Goal: Task Accomplishment & Management: Manage account settings

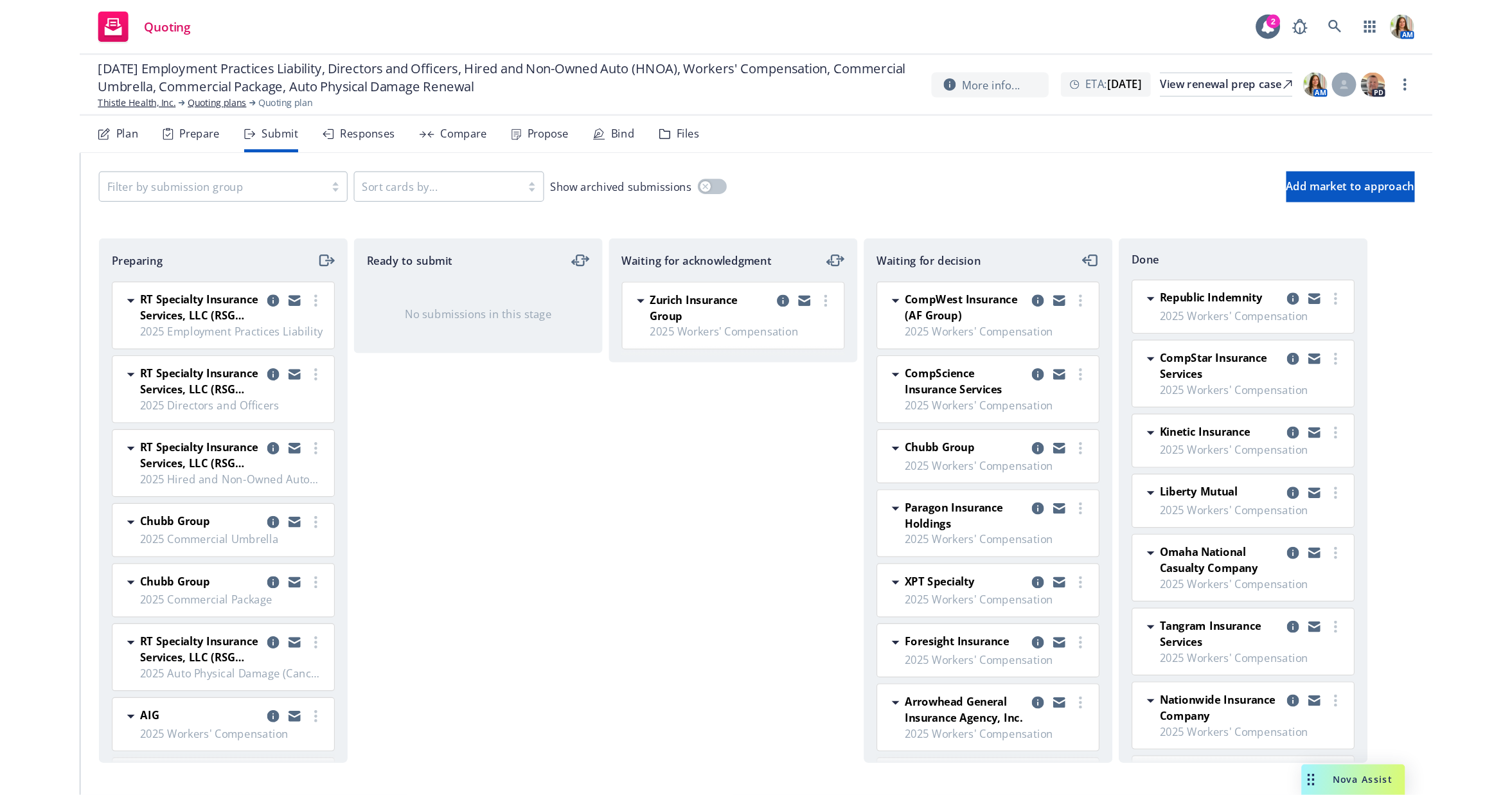
scroll to position [438, 0]
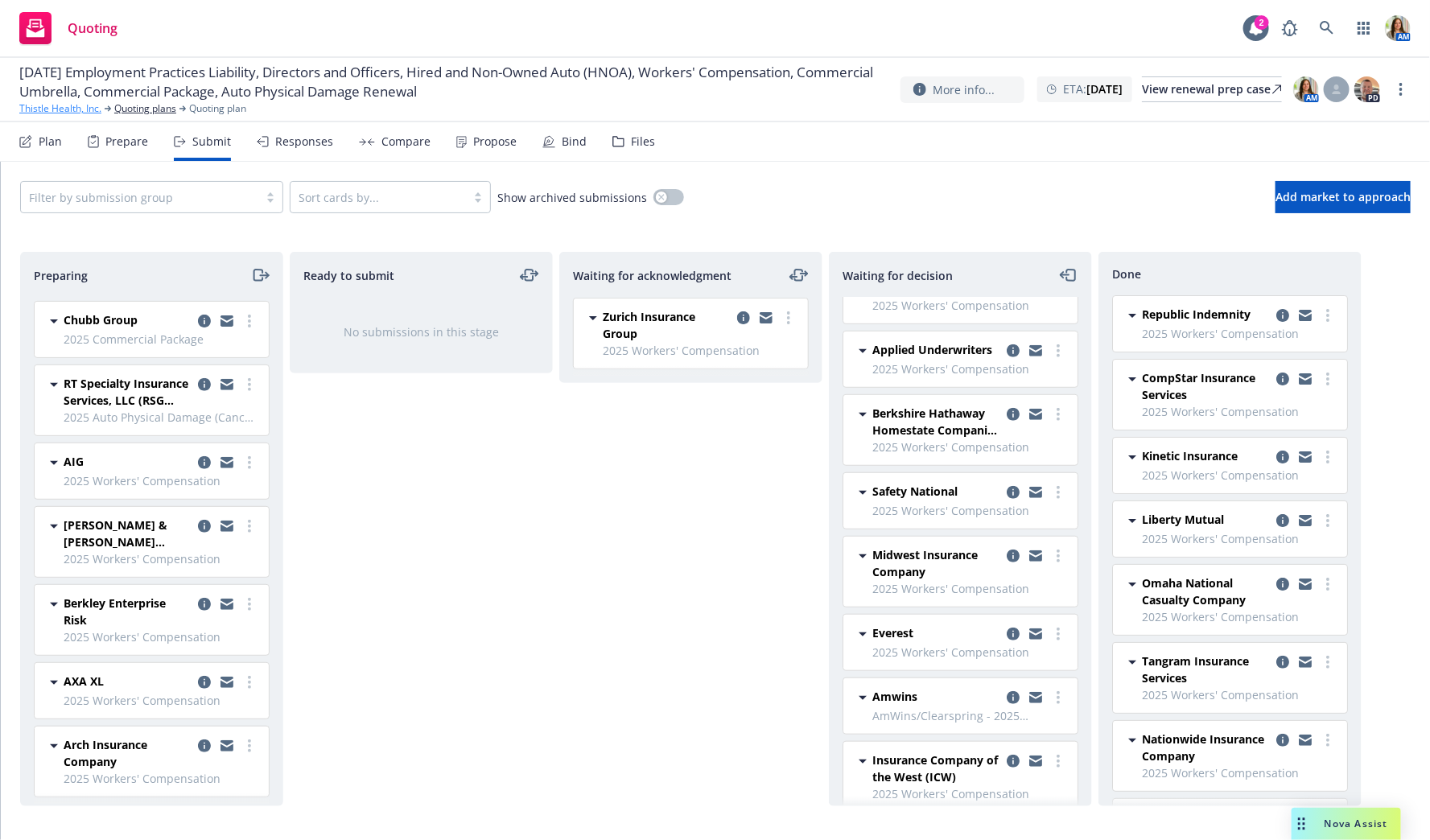
click at [56, 105] on link "Thistle Health, Inc." at bounding box center [59, 109] width 82 height 15
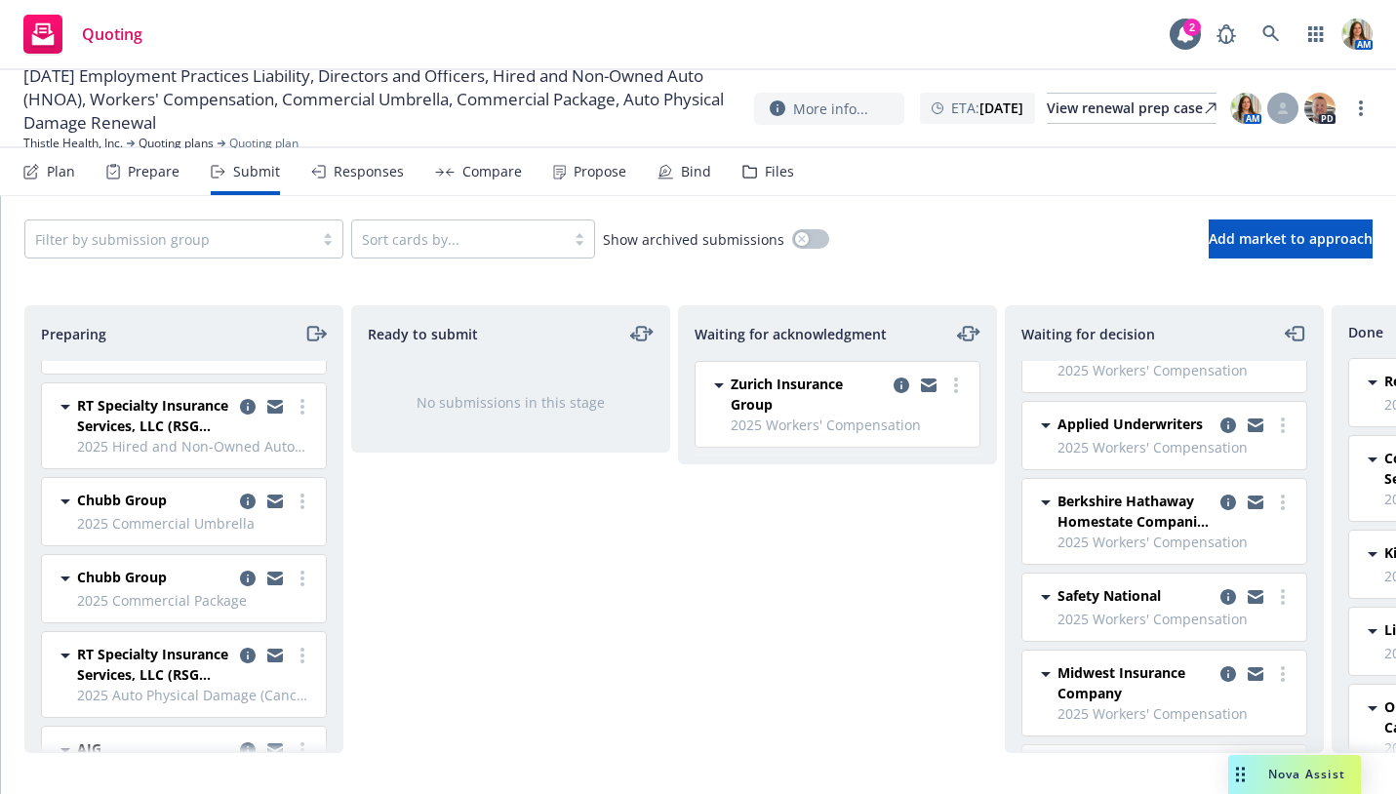
scroll to position [357, 0]
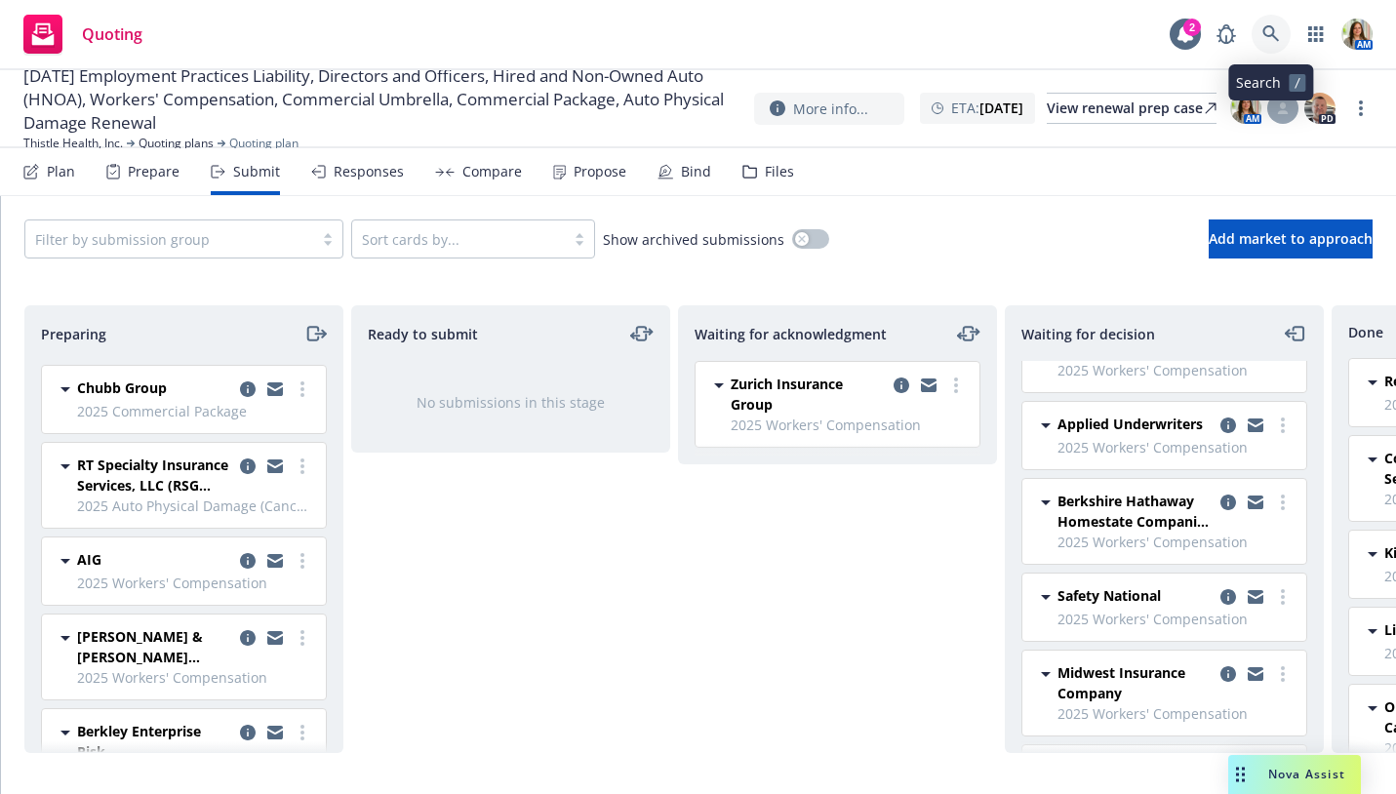
click at [1258, 28] on link at bounding box center [1270, 34] width 39 height 39
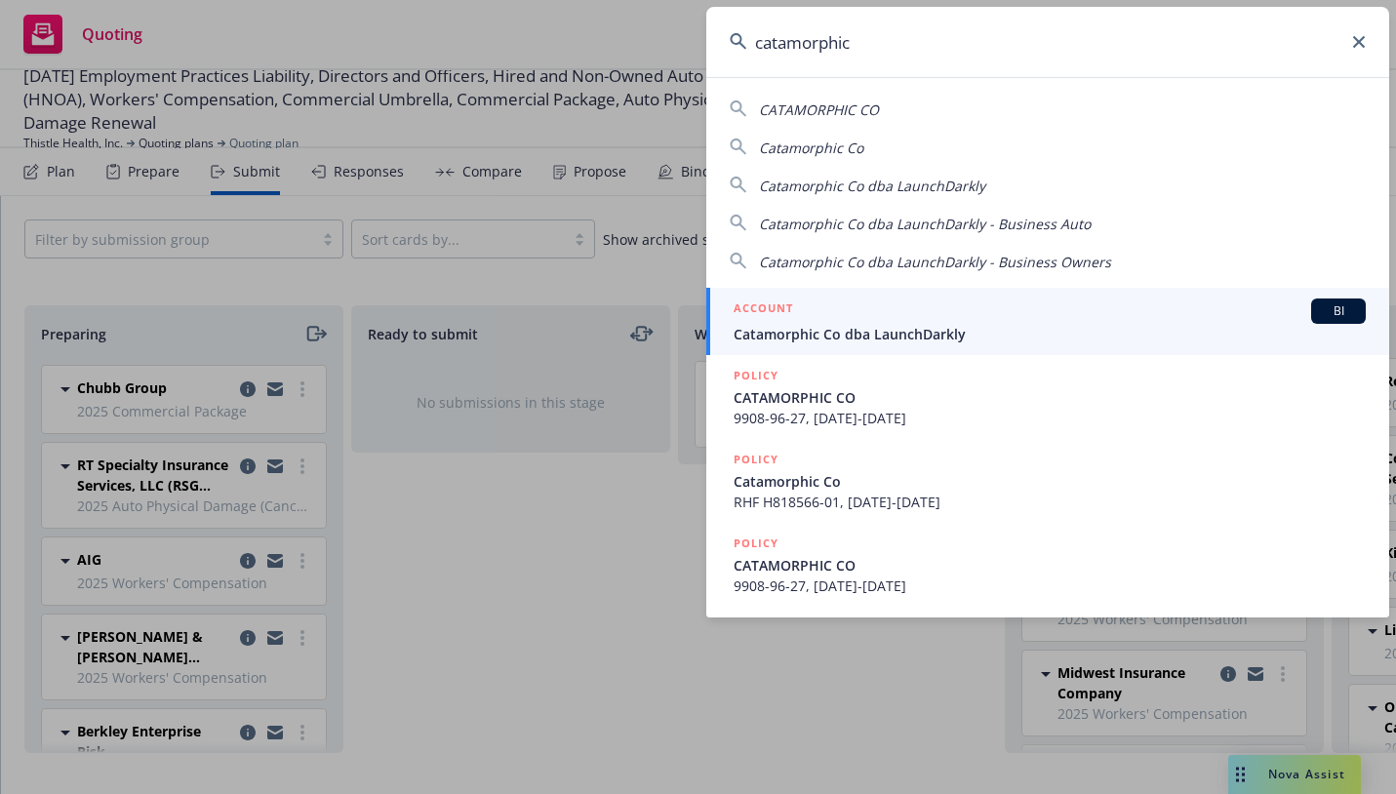
type input "catamorphic"
click at [883, 328] on span "Catamorphic Co dba LaunchDarkly" at bounding box center [1049, 334] width 632 height 20
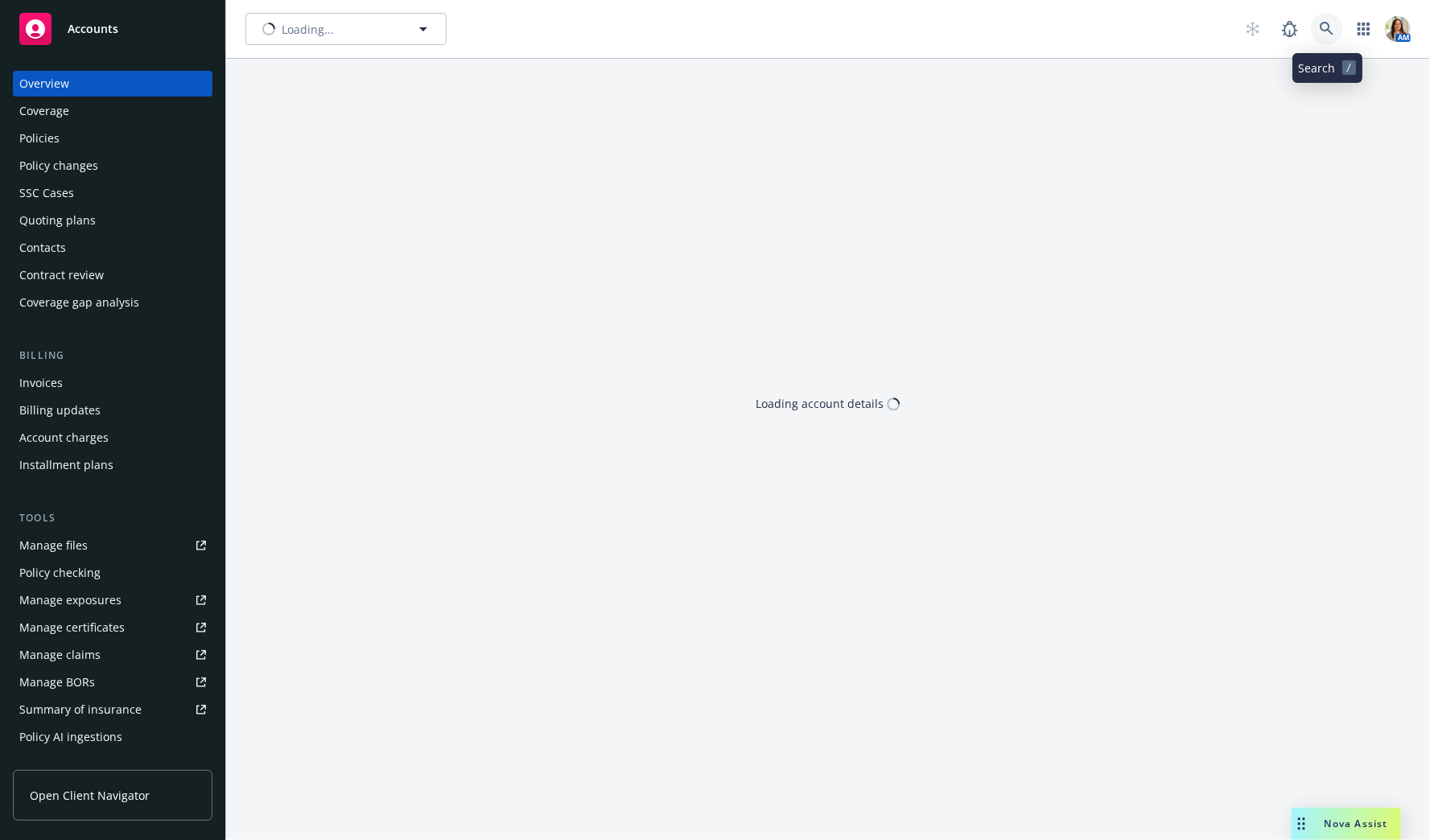
click at [1332, 37] on link at bounding box center [1327, 29] width 32 height 32
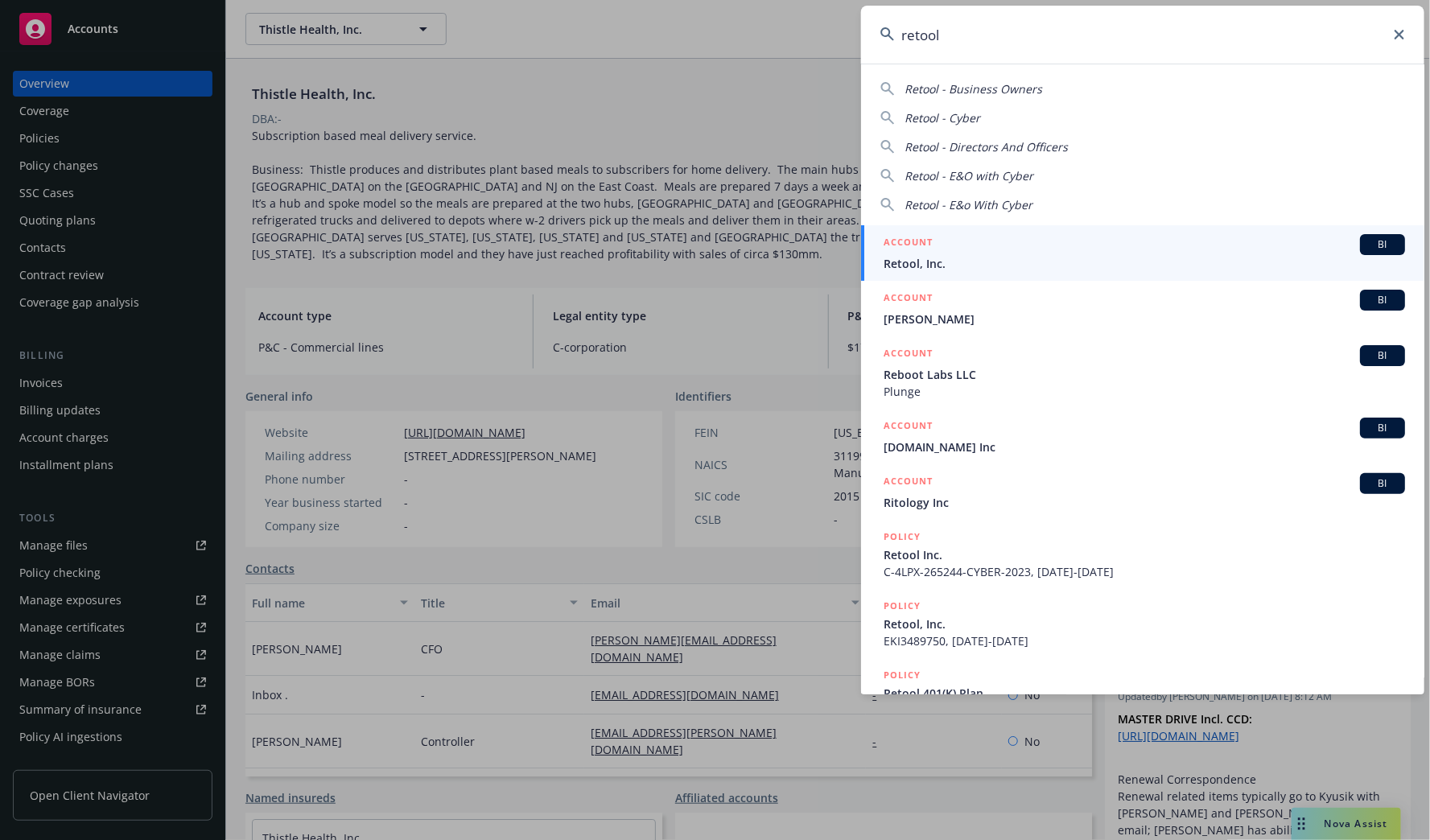
type input "retool"
click at [1135, 257] on span "Retool, Inc." at bounding box center [1144, 263] width 522 height 17
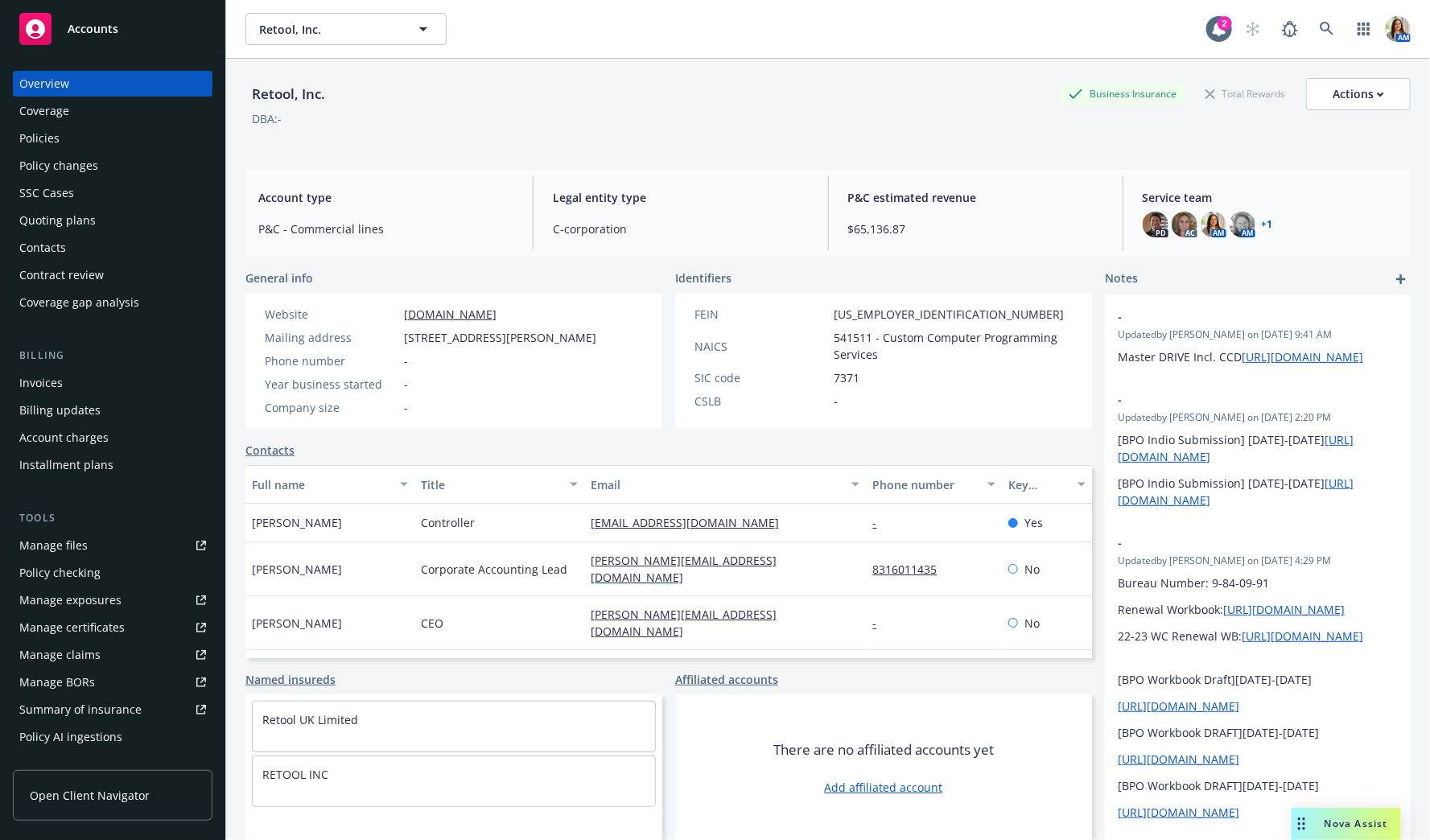
click at [92, 139] on div "Policies" at bounding box center [112, 138] width 186 height 26
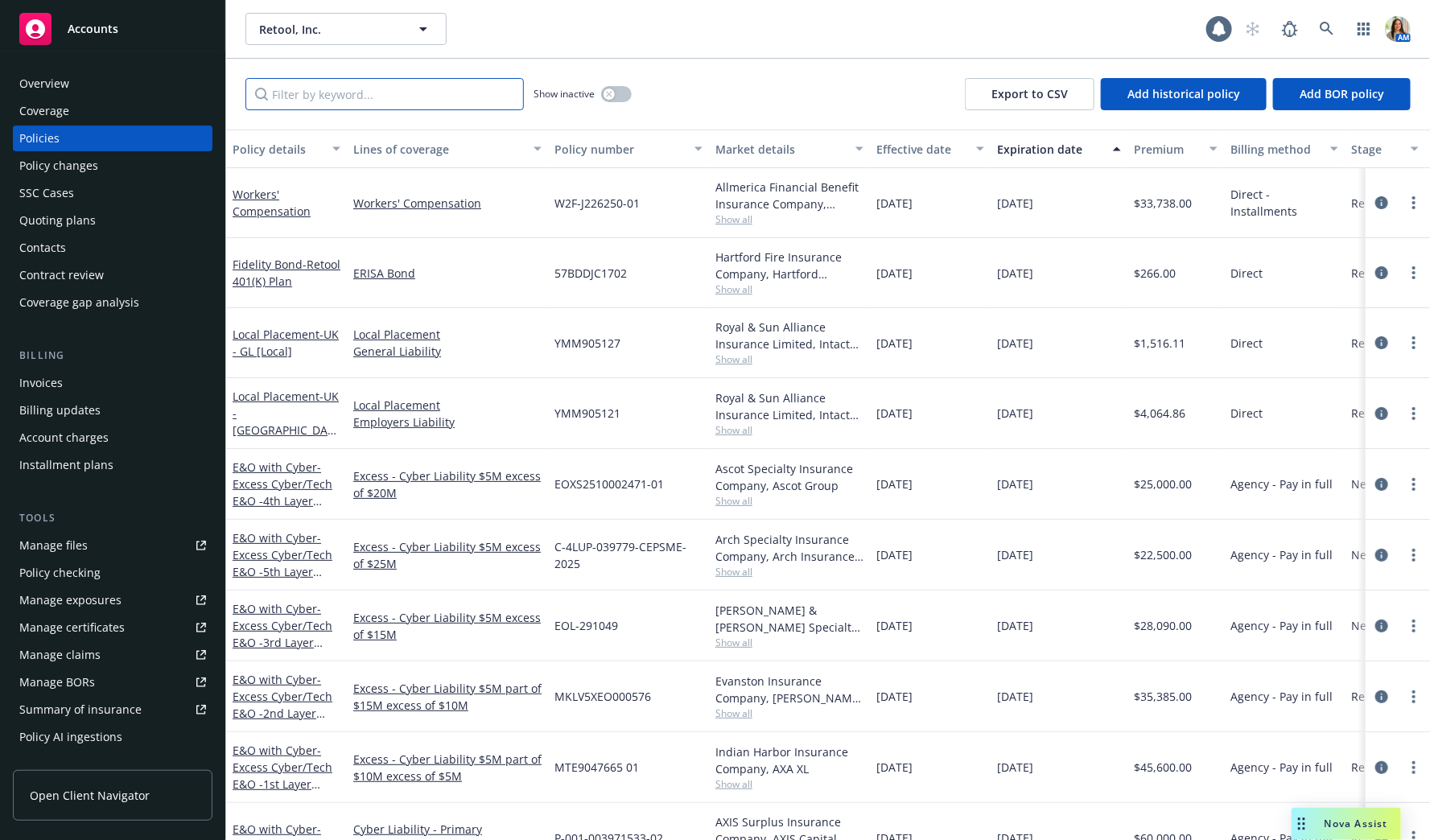
click at [310, 101] on input "Filter by keyword..." at bounding box center [384, 94] width 278 height 32
paste input "CEPSME"
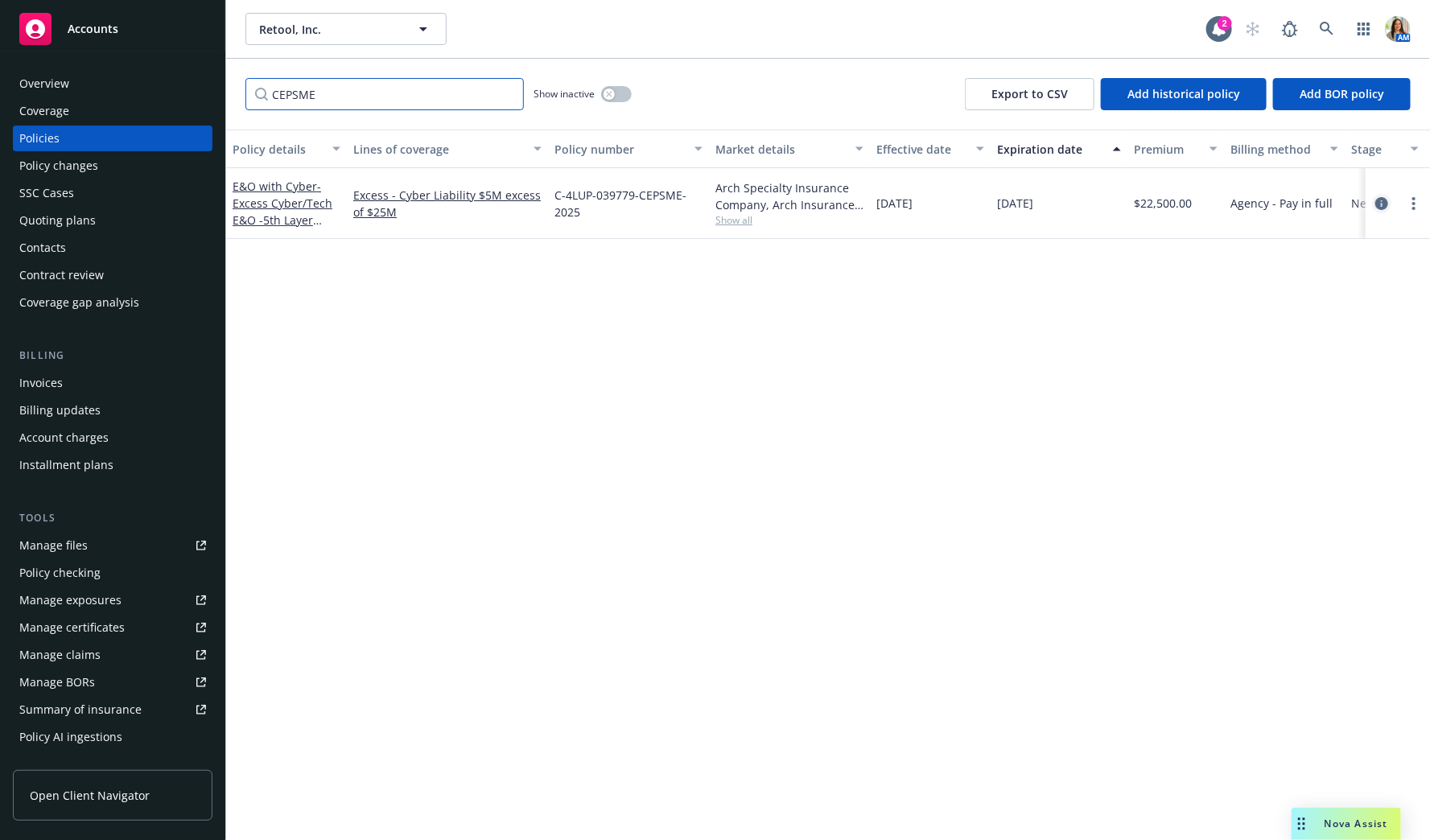
type input "CEPSME"
click at [1380, 199] on icon "circleInformation" at bounding box center [1382, 204] width 13 height 13
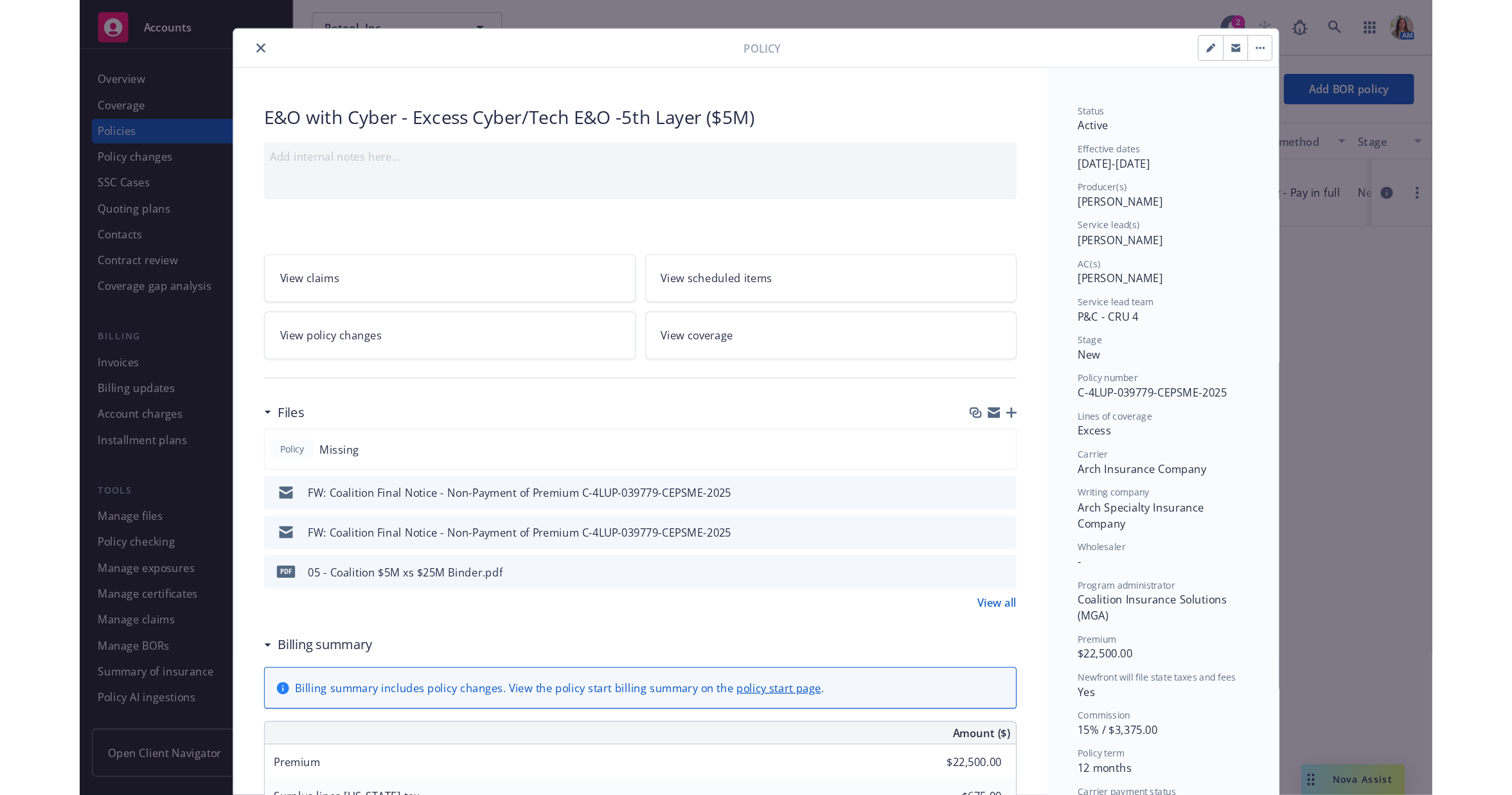
scroll to position [19, 0]
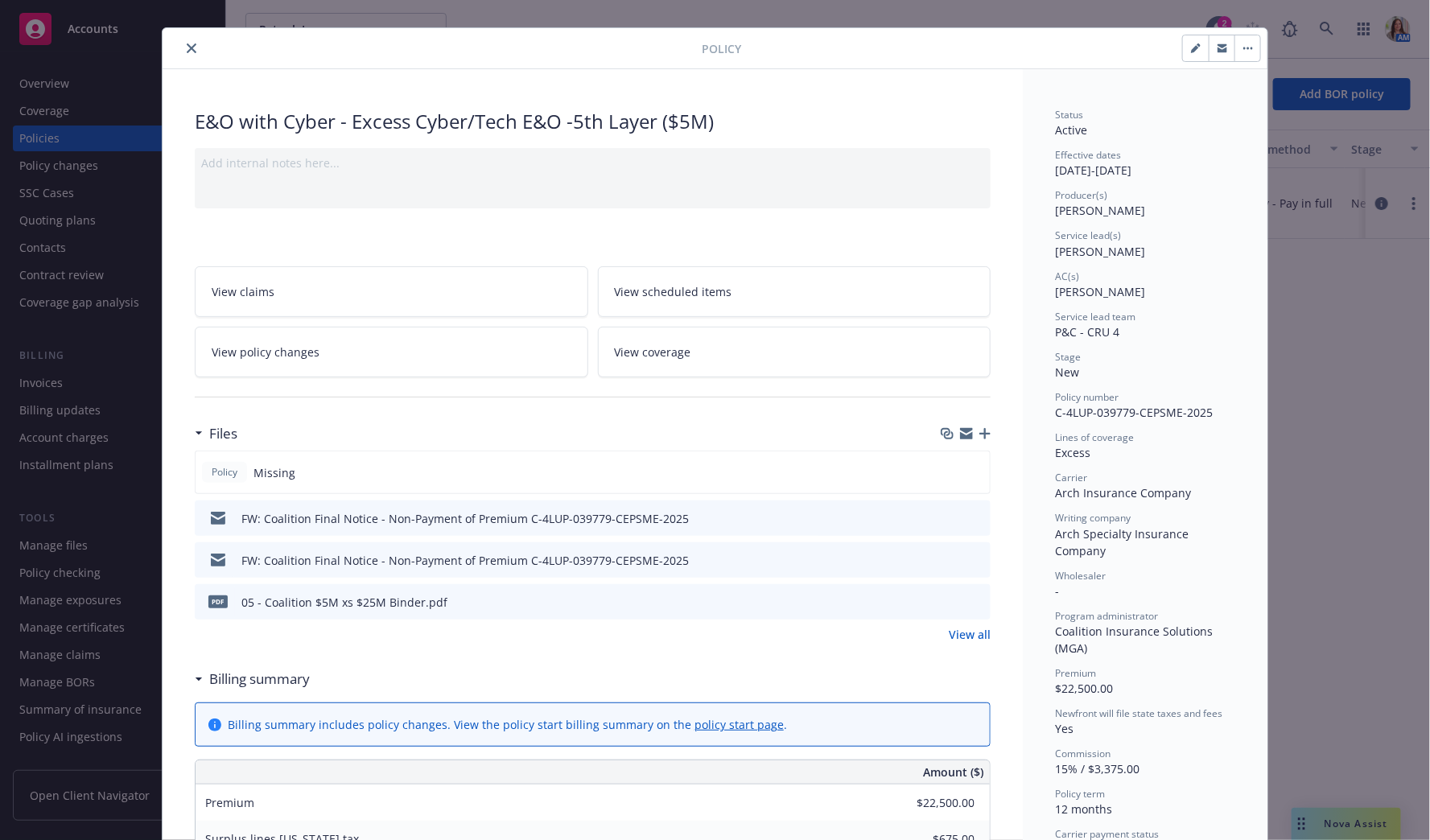
click at [976, 597] on icon "preview file" at bounding box center [975, 602] width 15 height 12
click at [191, 44] on icon "close" at bounding box center [191, 49] width 10 height 10
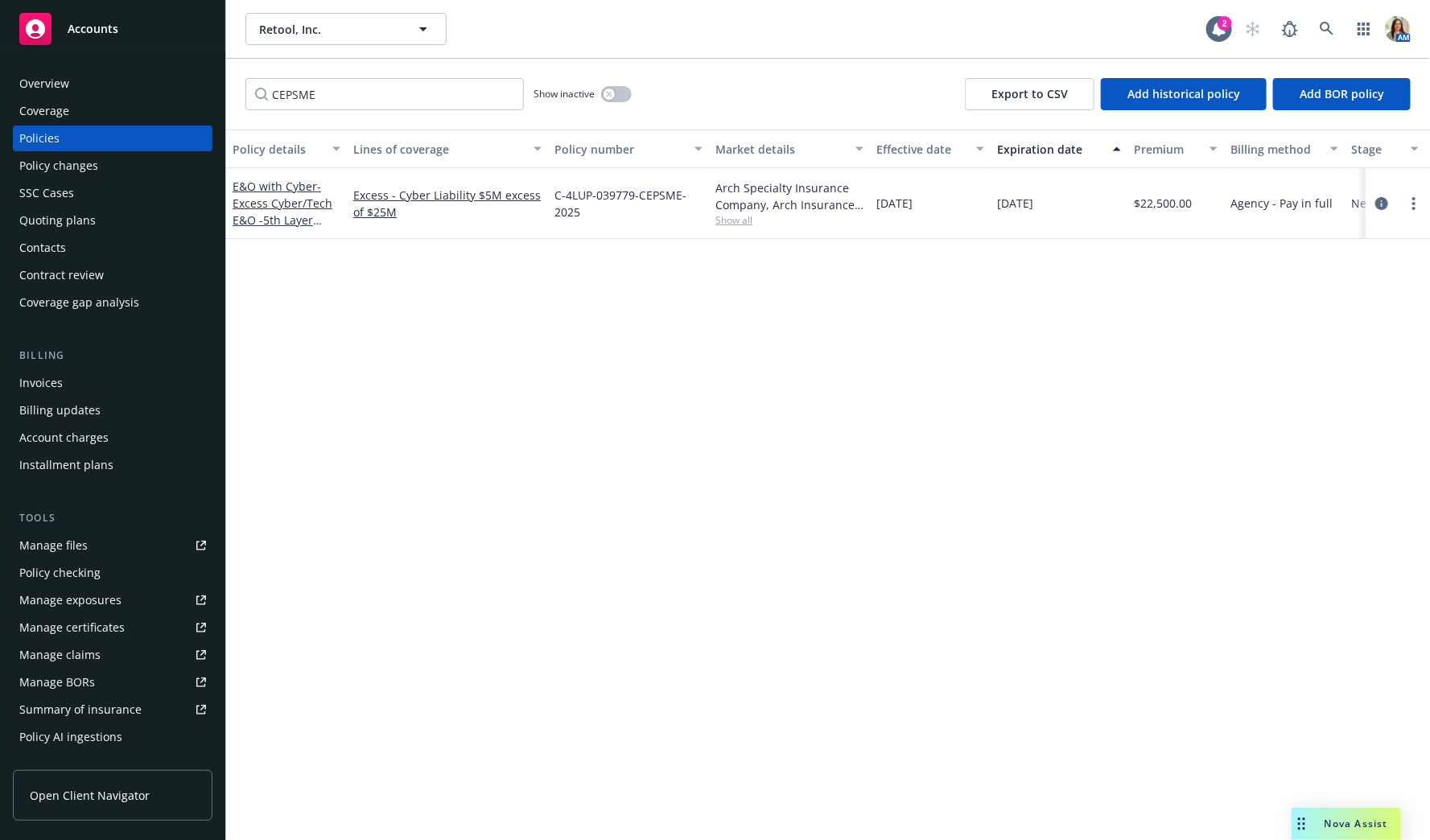
click at [63, 385] on div "Invoices" at bounding box center [112, 383] width 186 height 26
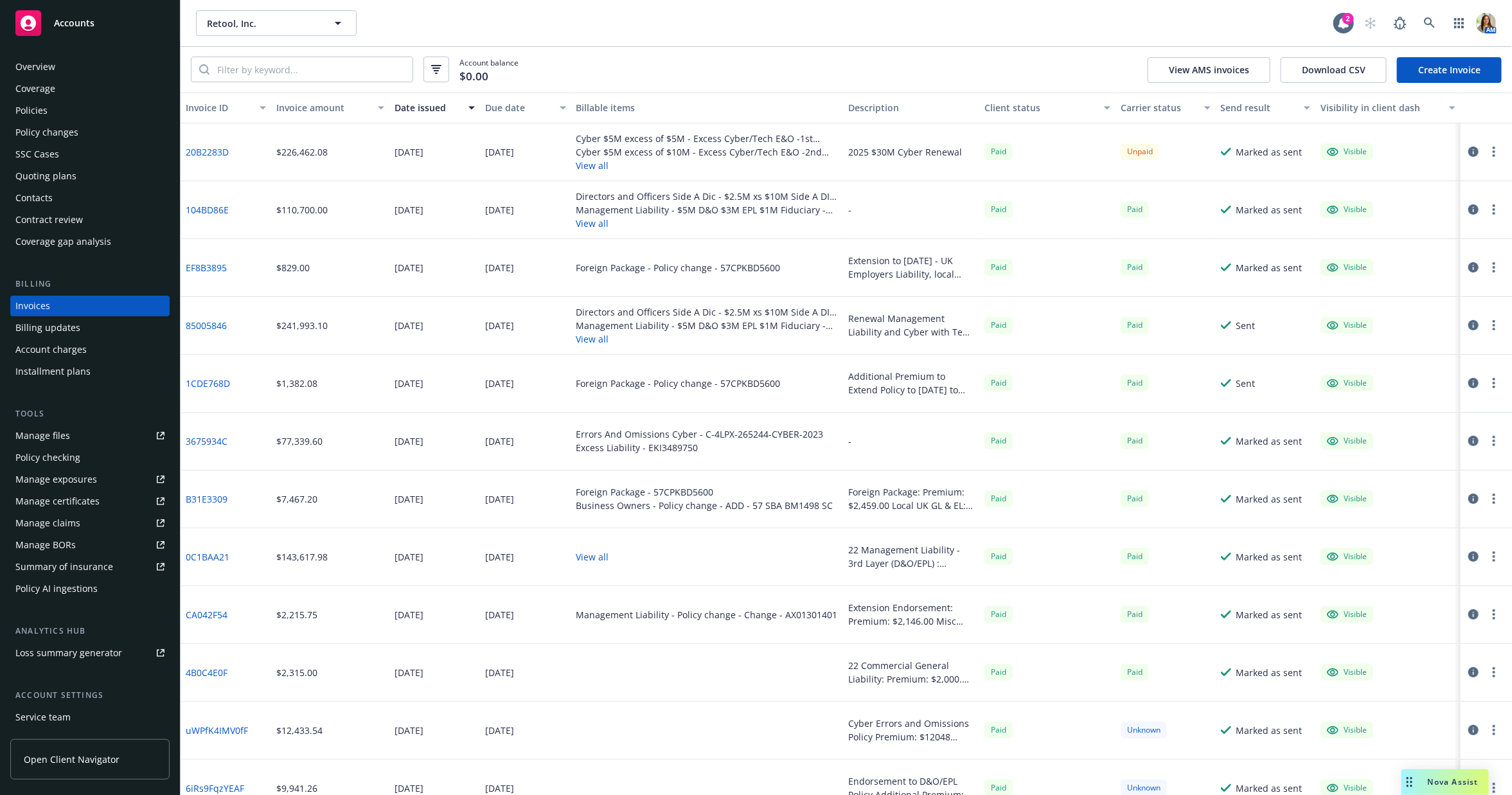
click at [94, 103] on div "Policies" at bounding box center [90, 110] width 149 height 20
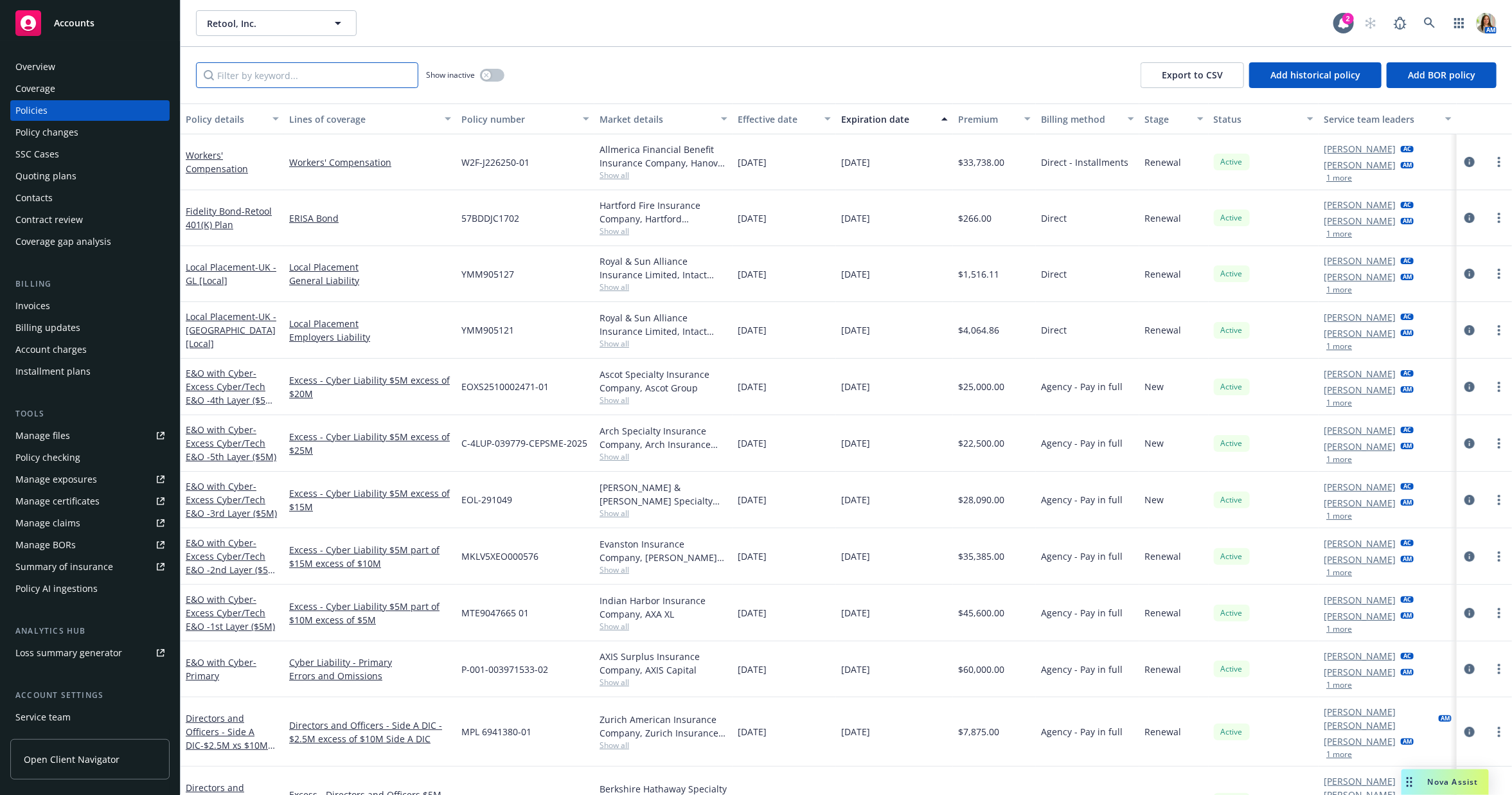
click at [276, 74] on input "Filter by keyword..." at bounding box center [306, 75] width 222 height 26
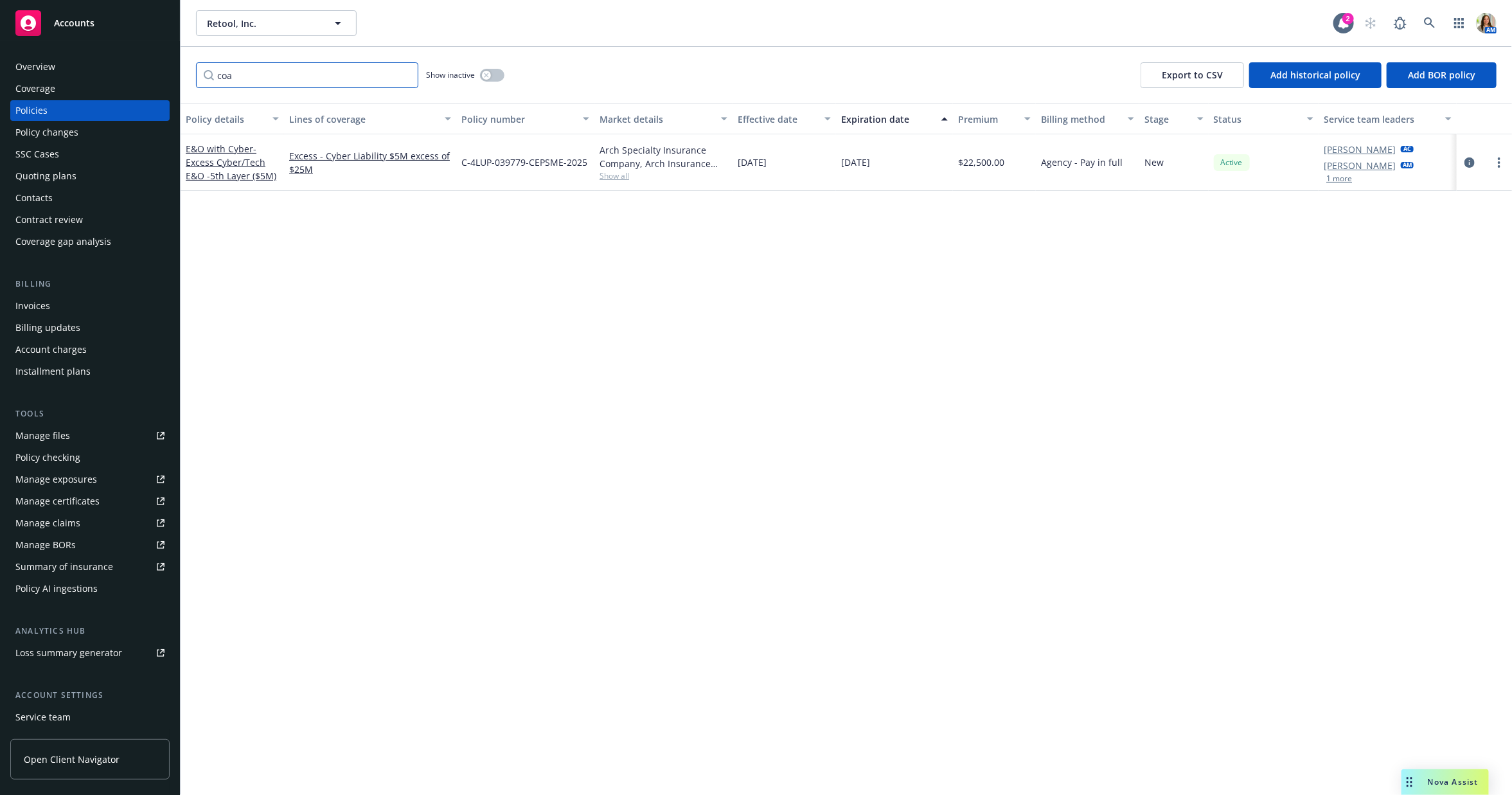
type input "coa"
click at [600, 170] on span "Show all" at bounding box center [663, 175] width 128 height 11
click at [1141, 160] on icon "circleInformation" at bounding box center [1470, 163] width 11 height 11
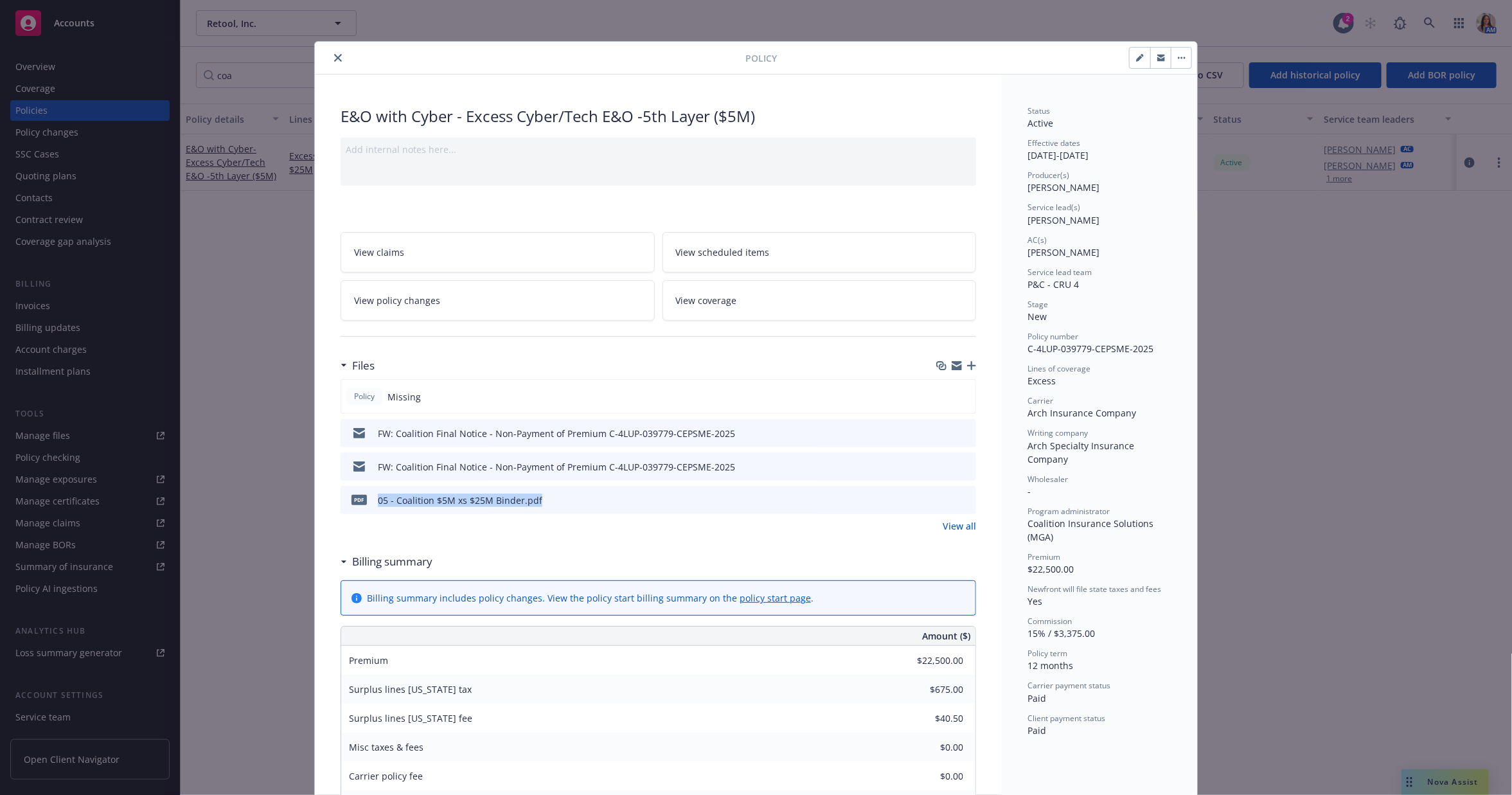
drag, startPoint x: 542, startPoint y: 496, endPoint x: 372, endPoint y: 502, distance: 170.1
click at [372, 502] on div "pdf 05 - Coalition $5M xs $25M Binder.pdf" at bounding box center [658, 500] width 635 height 28
copy div "05 - Coalition $5M xs $25M Binder.pdf"
click at [967, 363] on icon "button" at bounding box center [972, 366] width 9 height 9
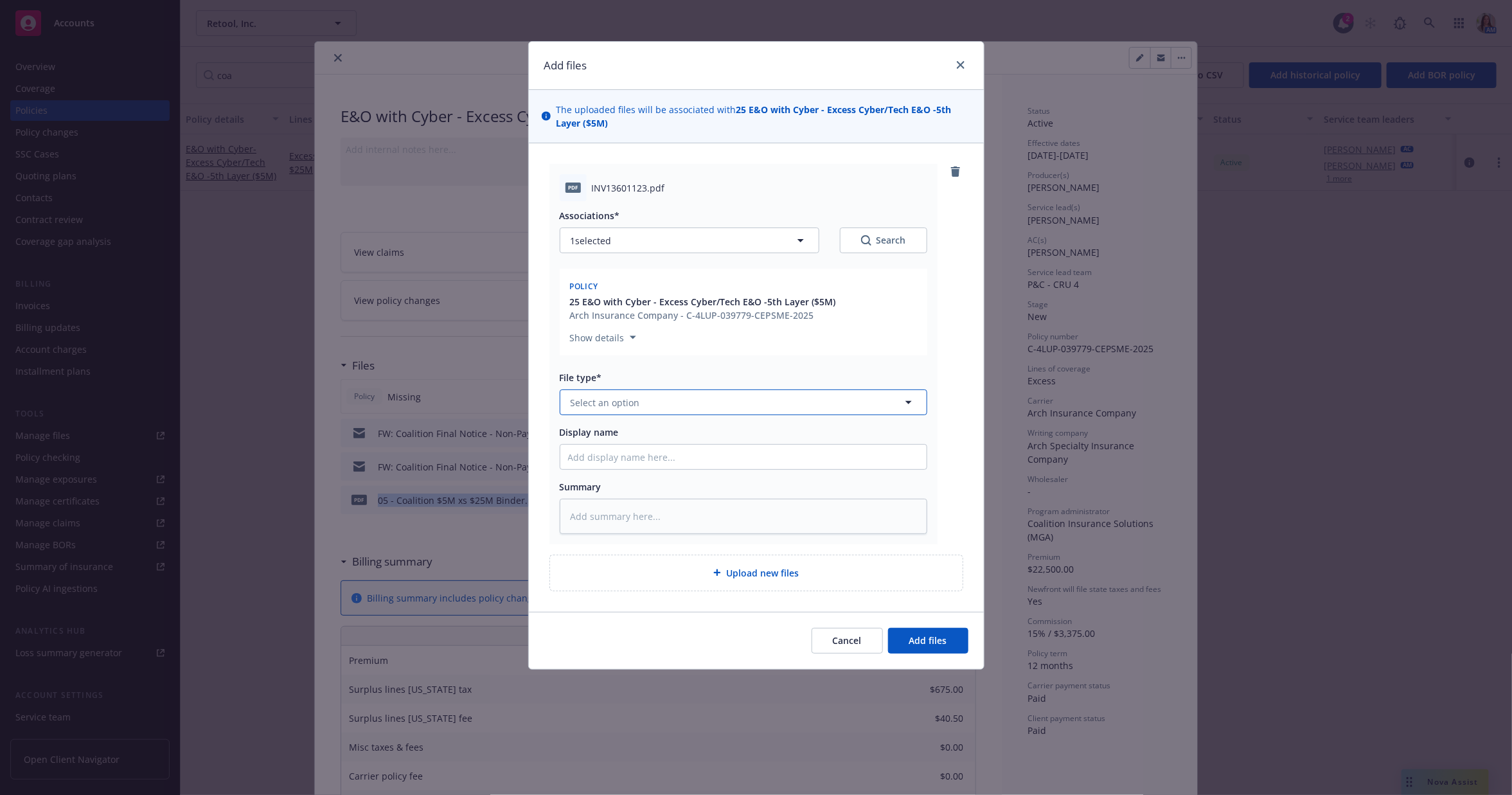
click at [644, 399] on button "Select an option" at bounding box center [743, 402] width 368 height 26
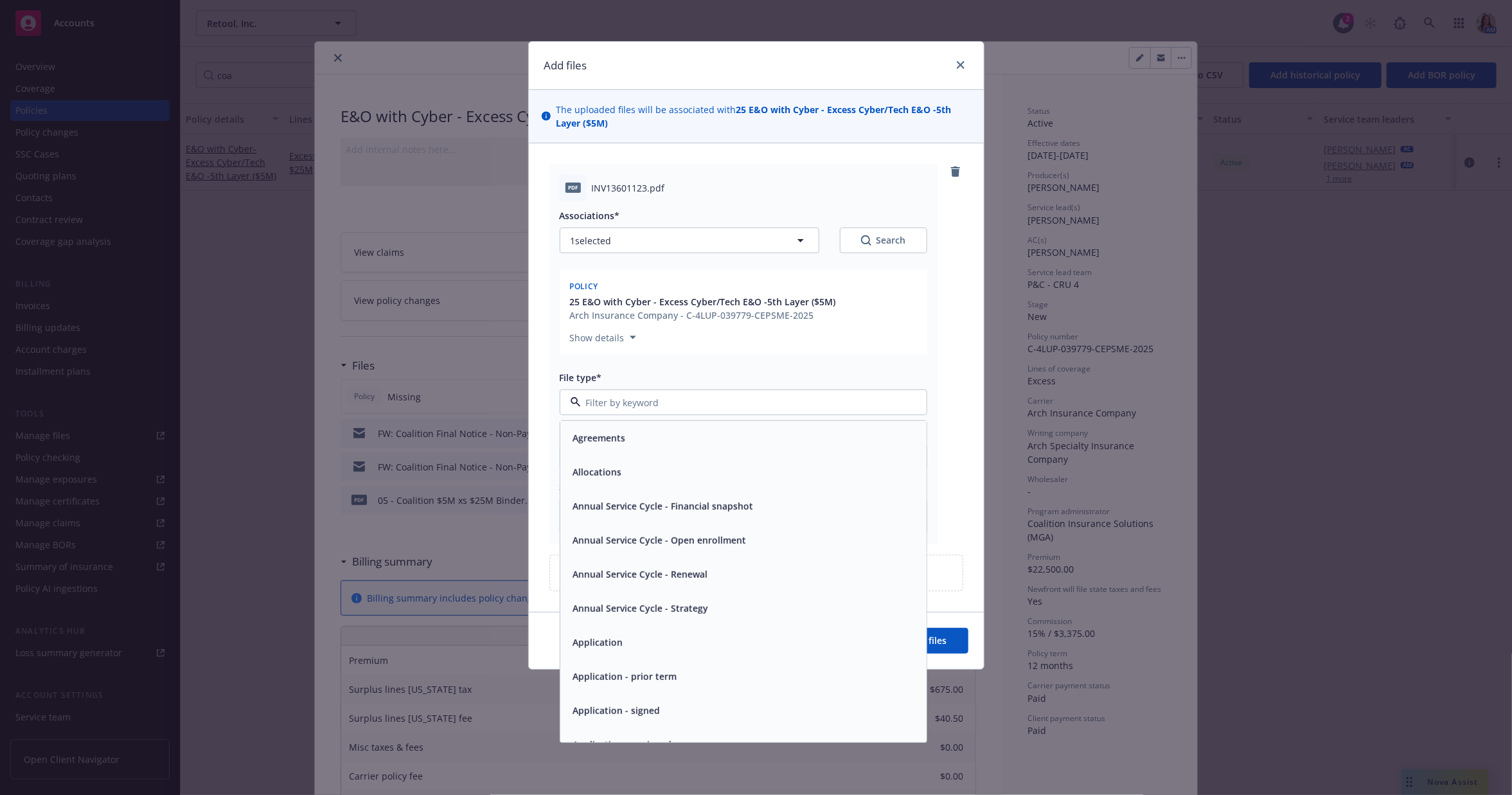
type input "b"
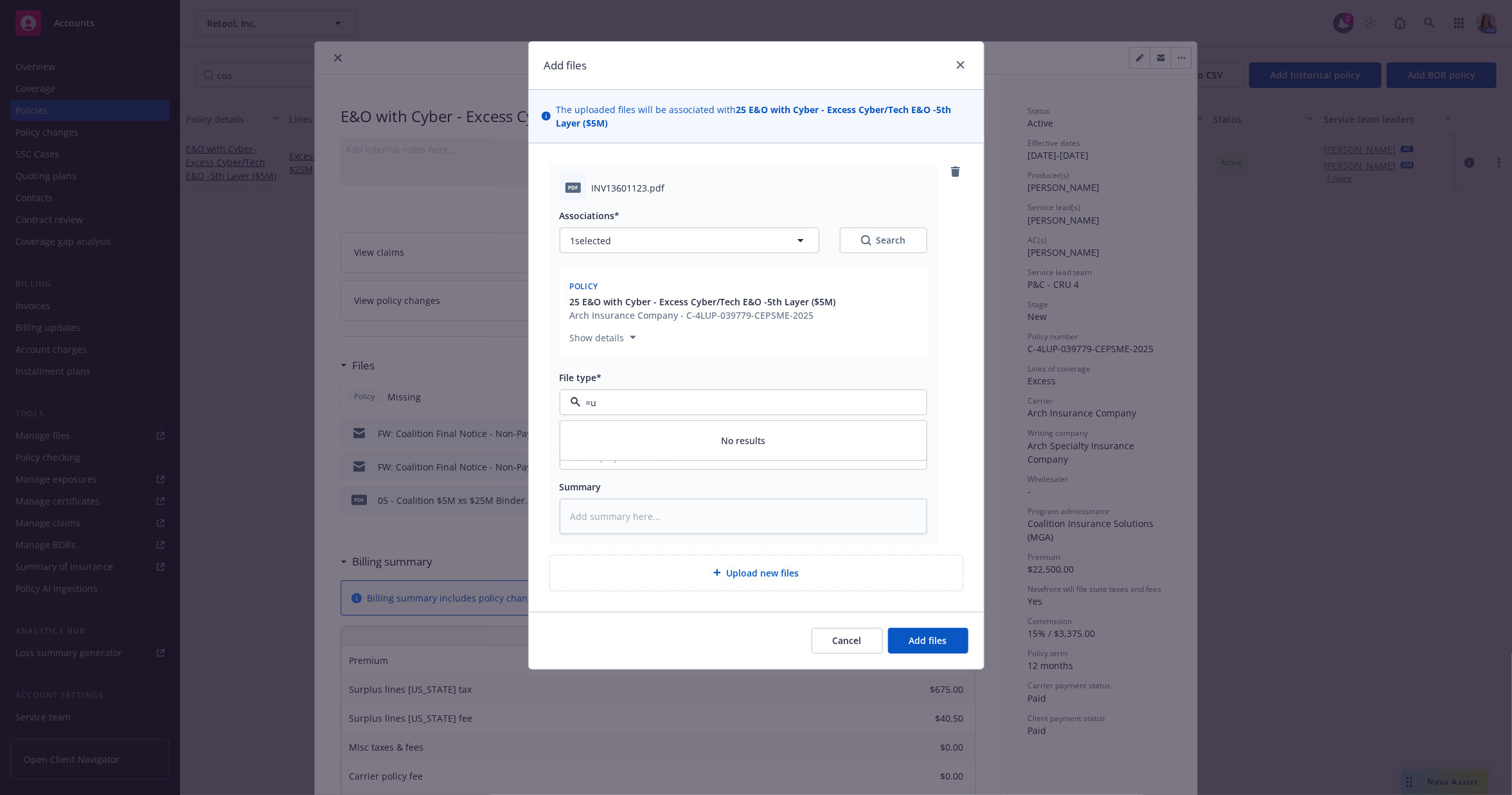
type input "="
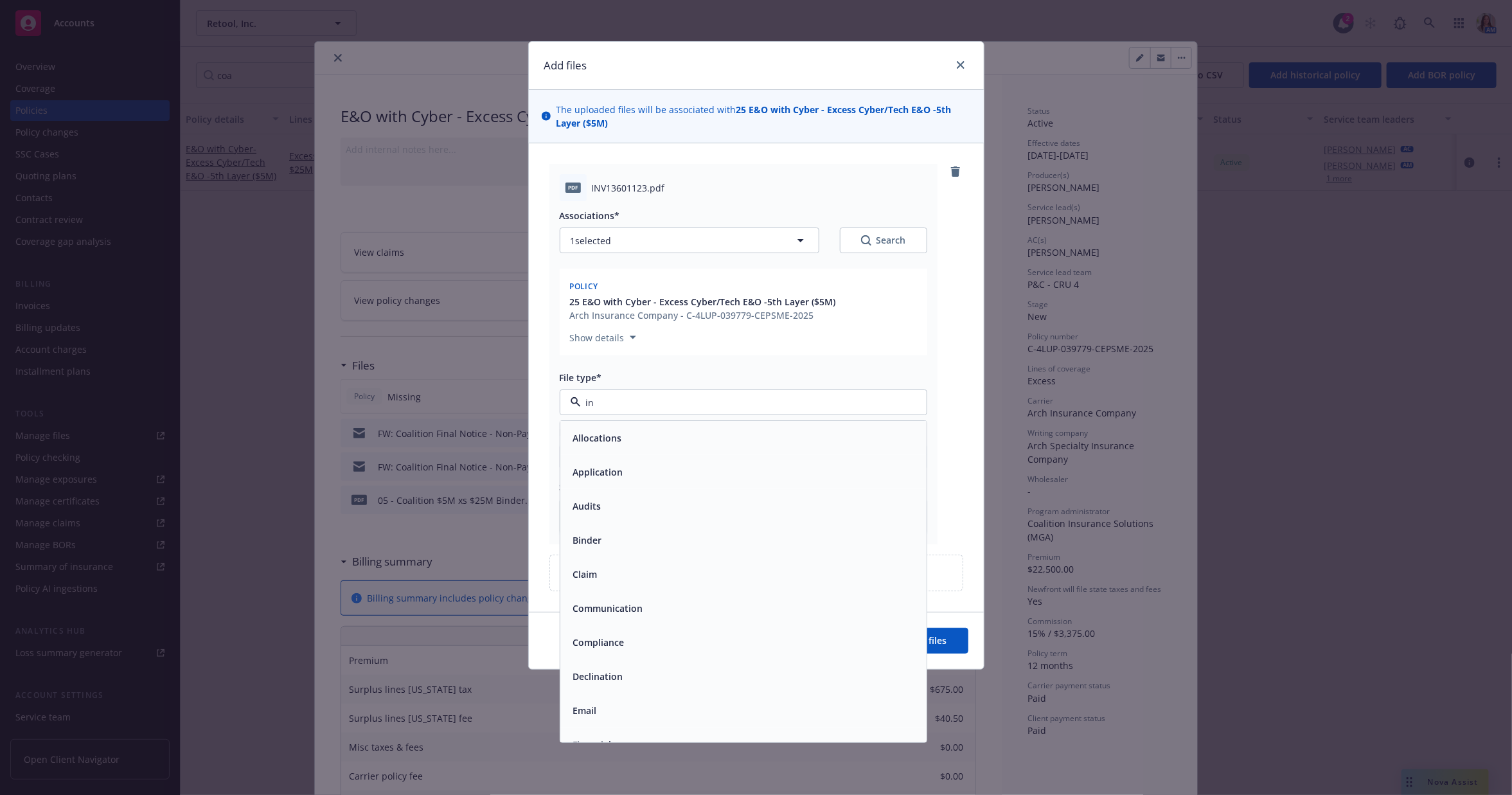
type input "inv"
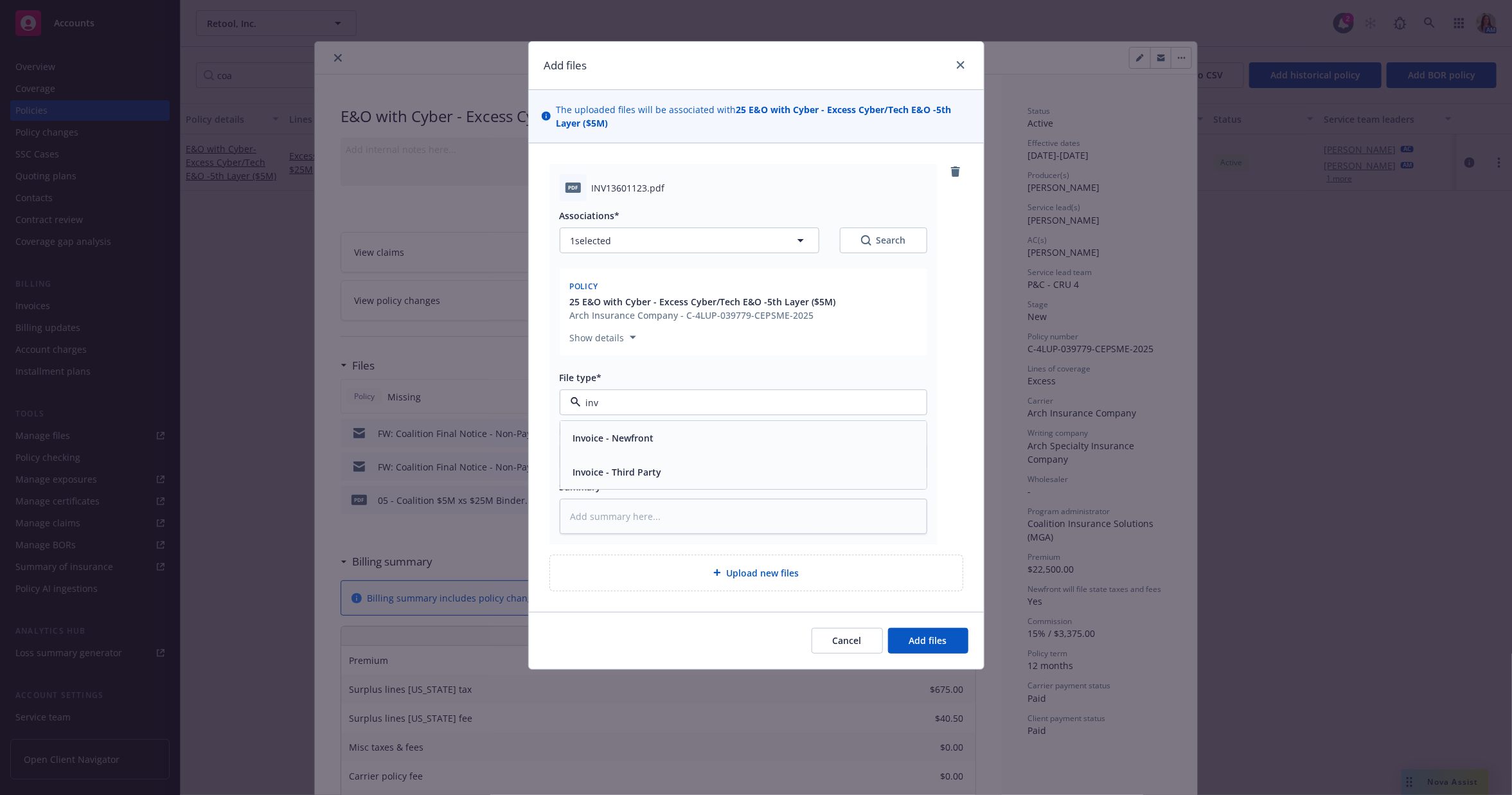
click at [646, 460] on div "Invoice - Third Party" at bounding box center [743, 472] width 366 height 34
click at [625, 457] on input "Display name" at bounding box center [743, 457] width 366 height 24
paste input "05 - Coalition $5M xs $25M Binder.pdf"
type textarea "x"
type input "05 - Coalition $5M xs $25M Binder.pdf"
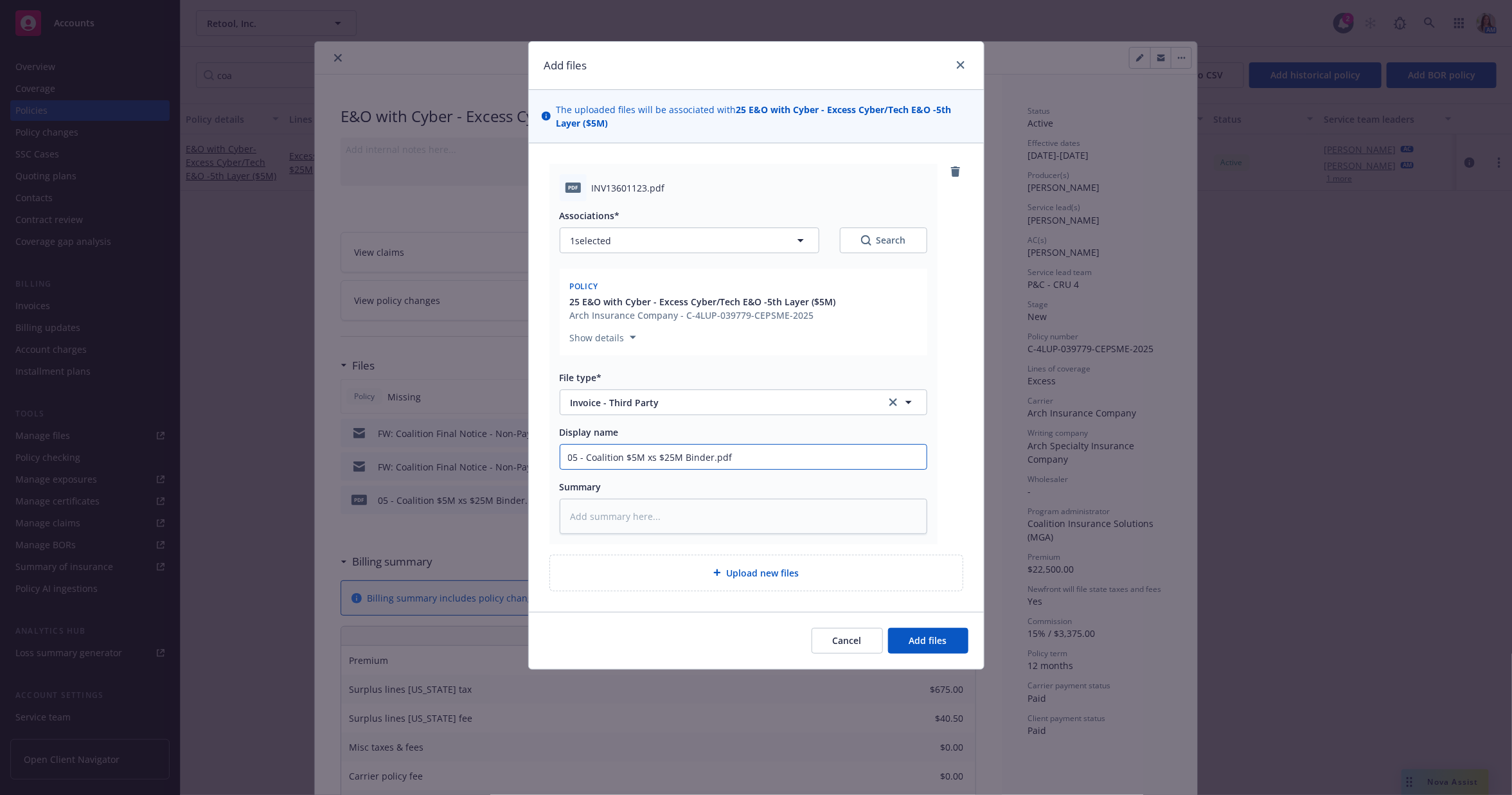
type textarea "x"
type input "05 - Coalition $5M xs $25M Binder.pd"
type textarea "x"
type input "05 - Coalition $5M xs $25M Binder.p"
type textarea "x"
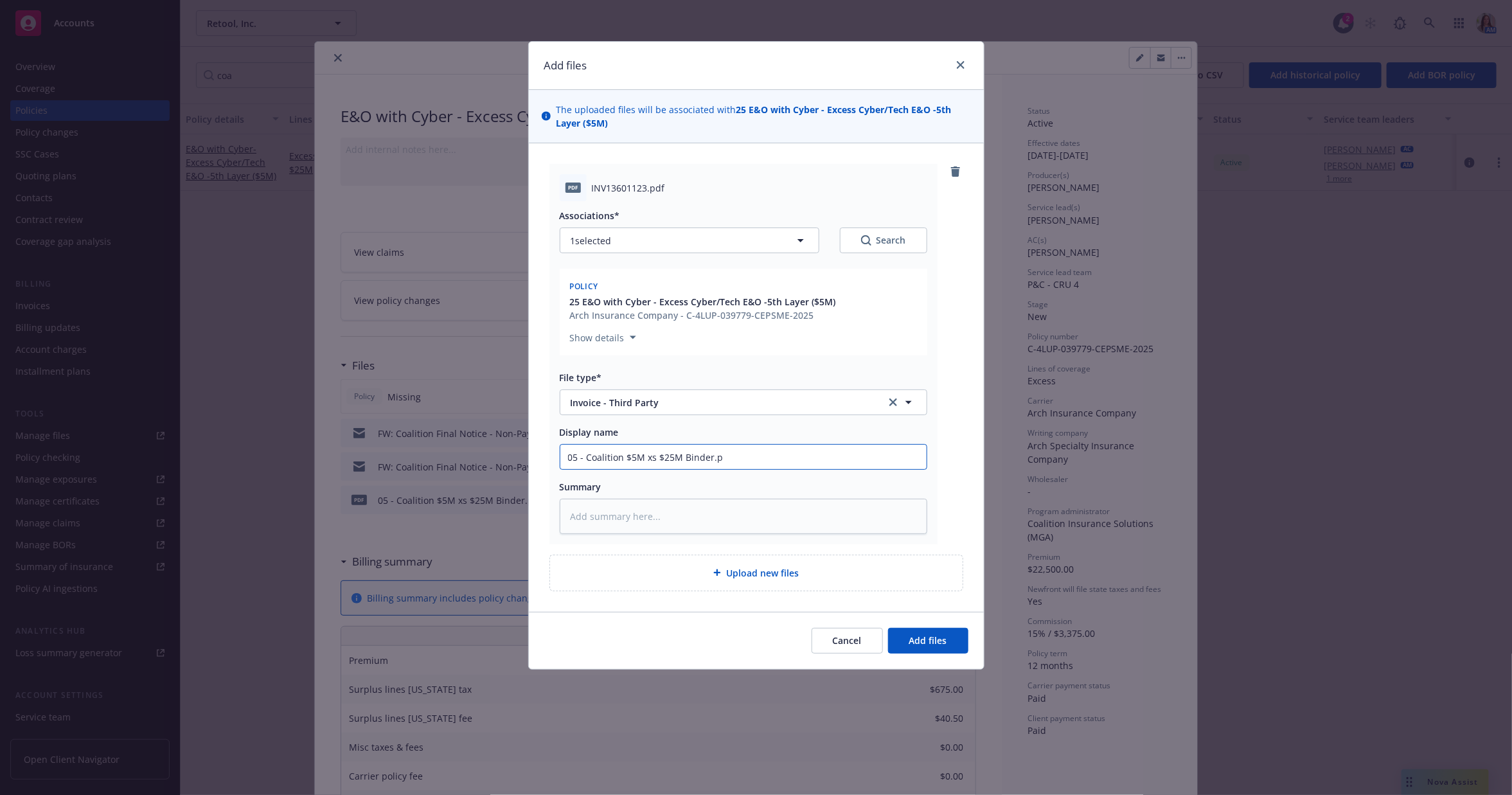
type input "05 - Coalition $5M xs $25M Binder."
type textarea "x"
type input "05 - Coalition $5M xs $25M Binder"
type textarea "x"
type input "05 - Coalition $5M xs $25M Binde"
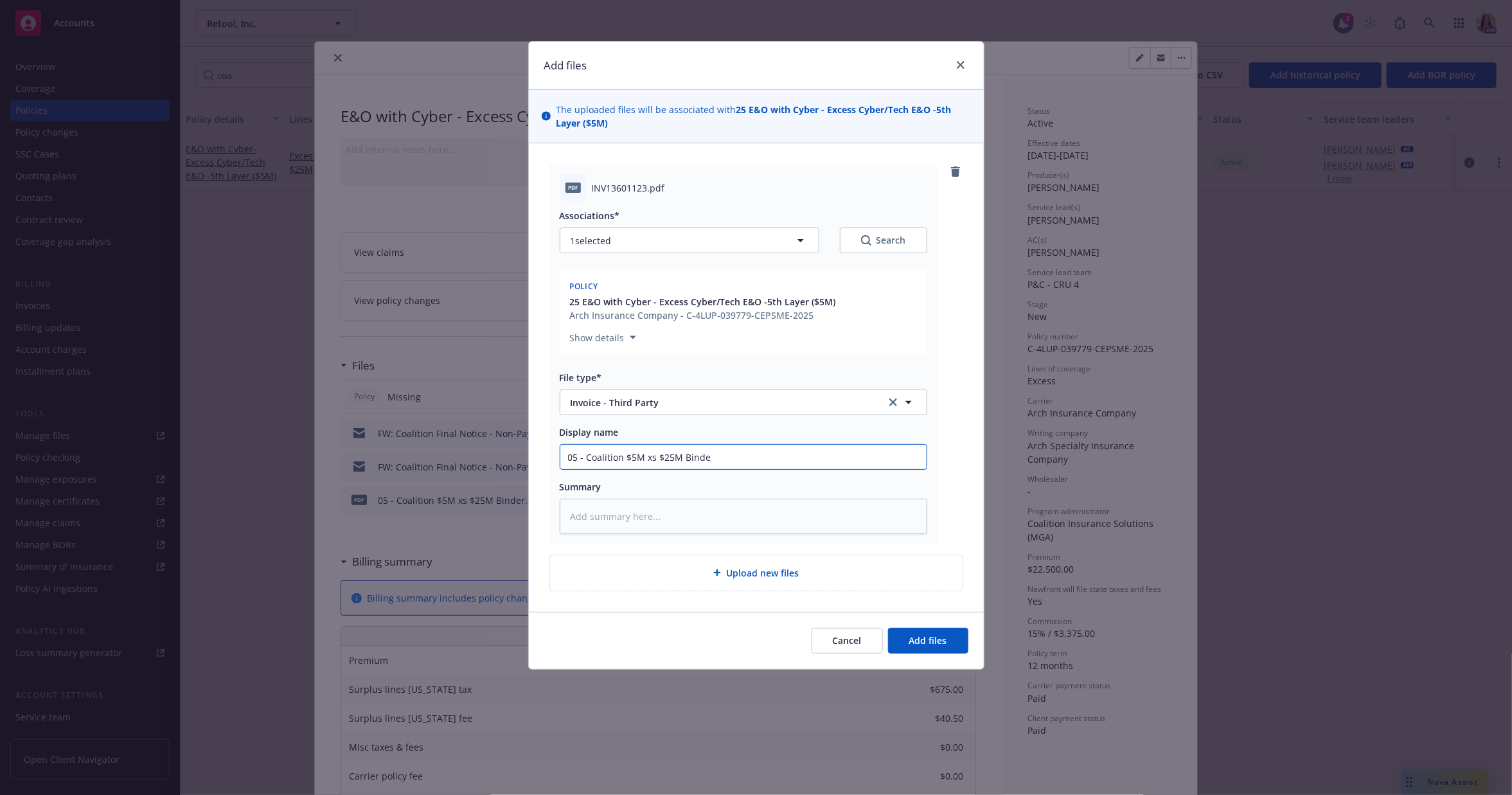
type textarea "x"
type input "05 - Coalition $5M xs $25M Bind"
type textarea "x"
type input "05 - Coalition $5M xs $25M Bin"
type textarea "x"
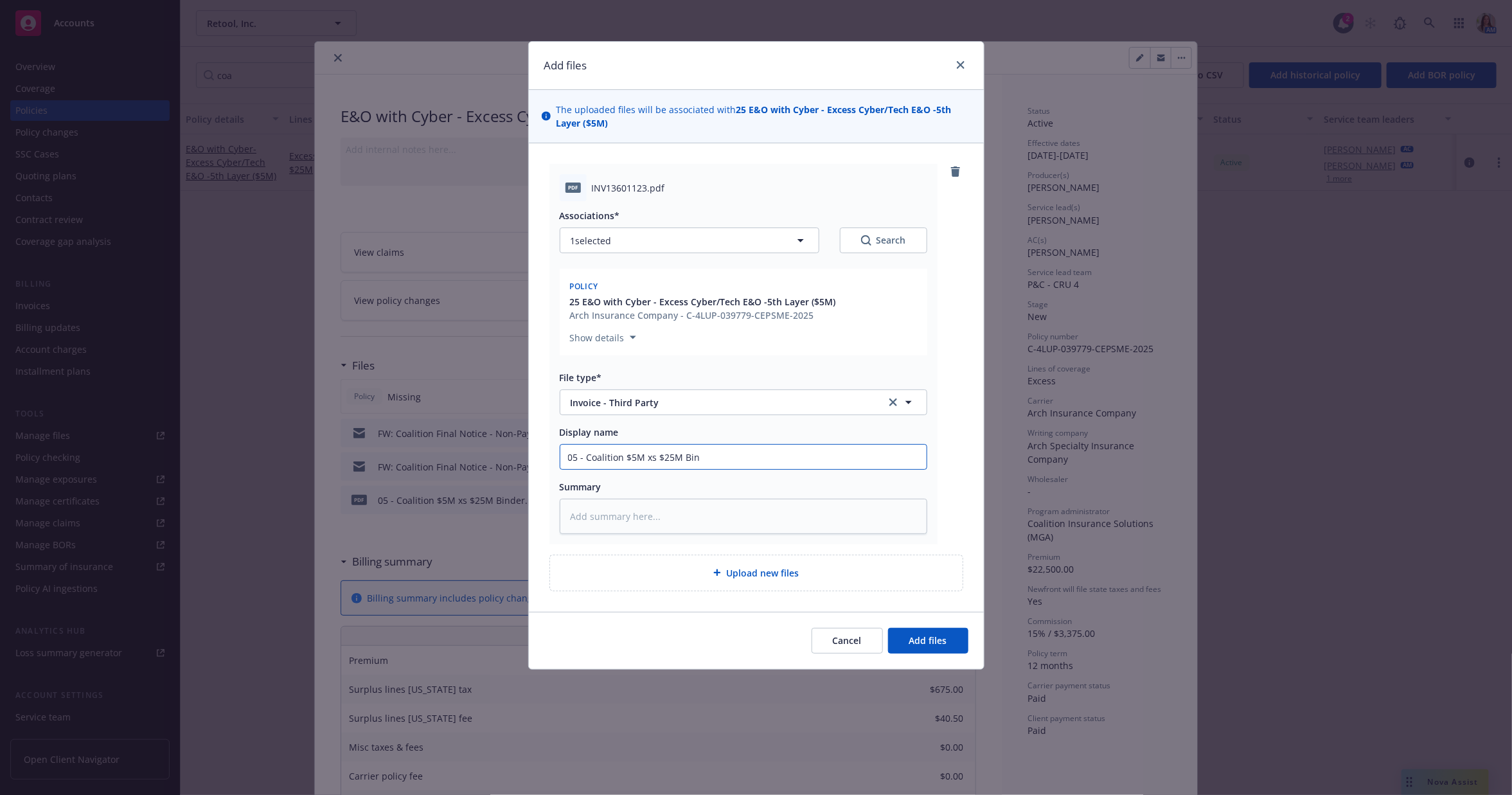
type input "05 - Coalition $5M xs $25M Bi"
type textarea "x"
type input "05 - Coalition $5M xs $25M B"
type textarea "x"
type input "05 - Coalition $5M xs $25M"
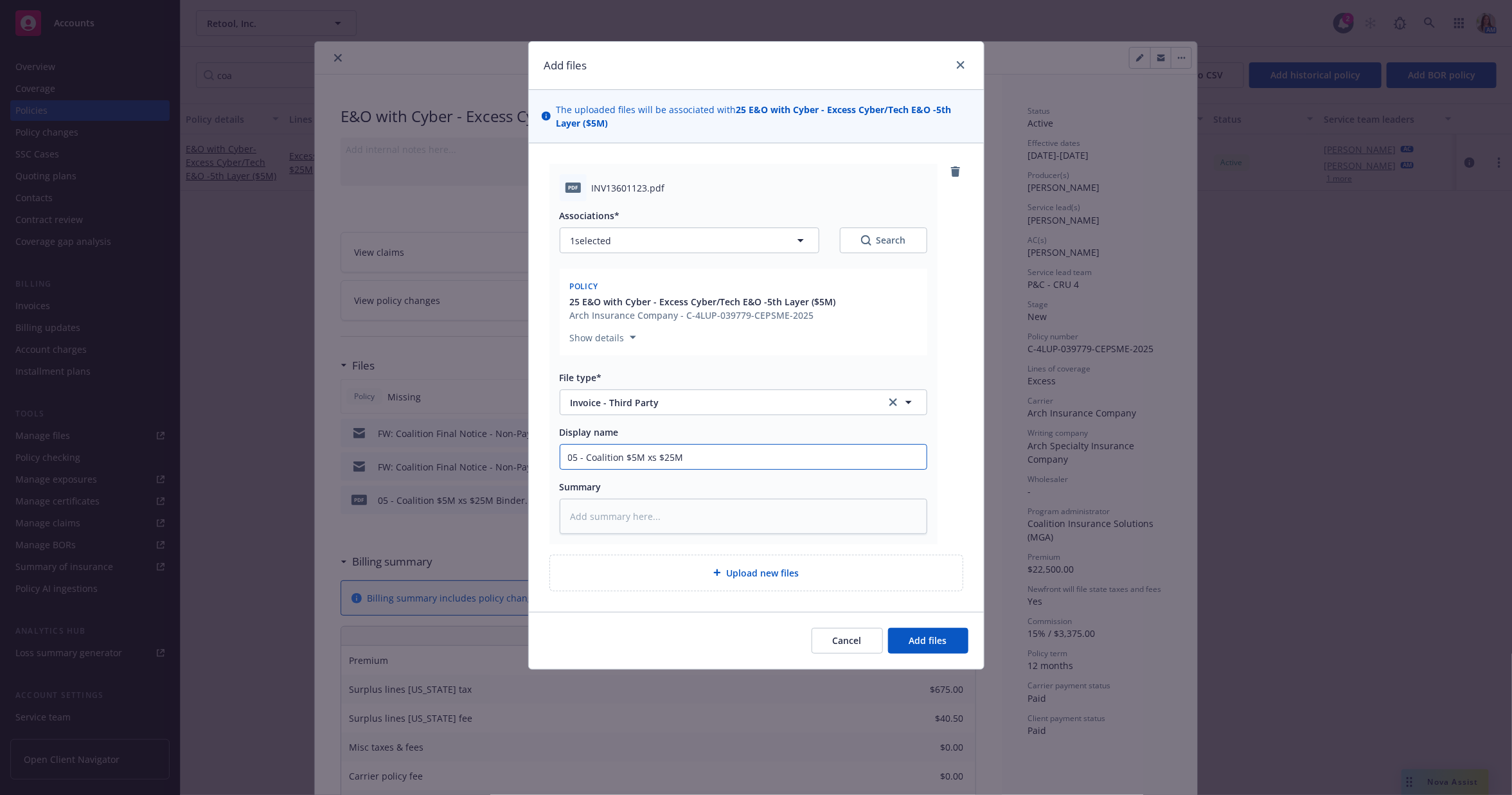
type textarea "x"
type input "05 - Coalition $5M xs $25M I"
type textarea "x"
type input "05 - Coalition $5M xs $25M In"
type textarea "x"
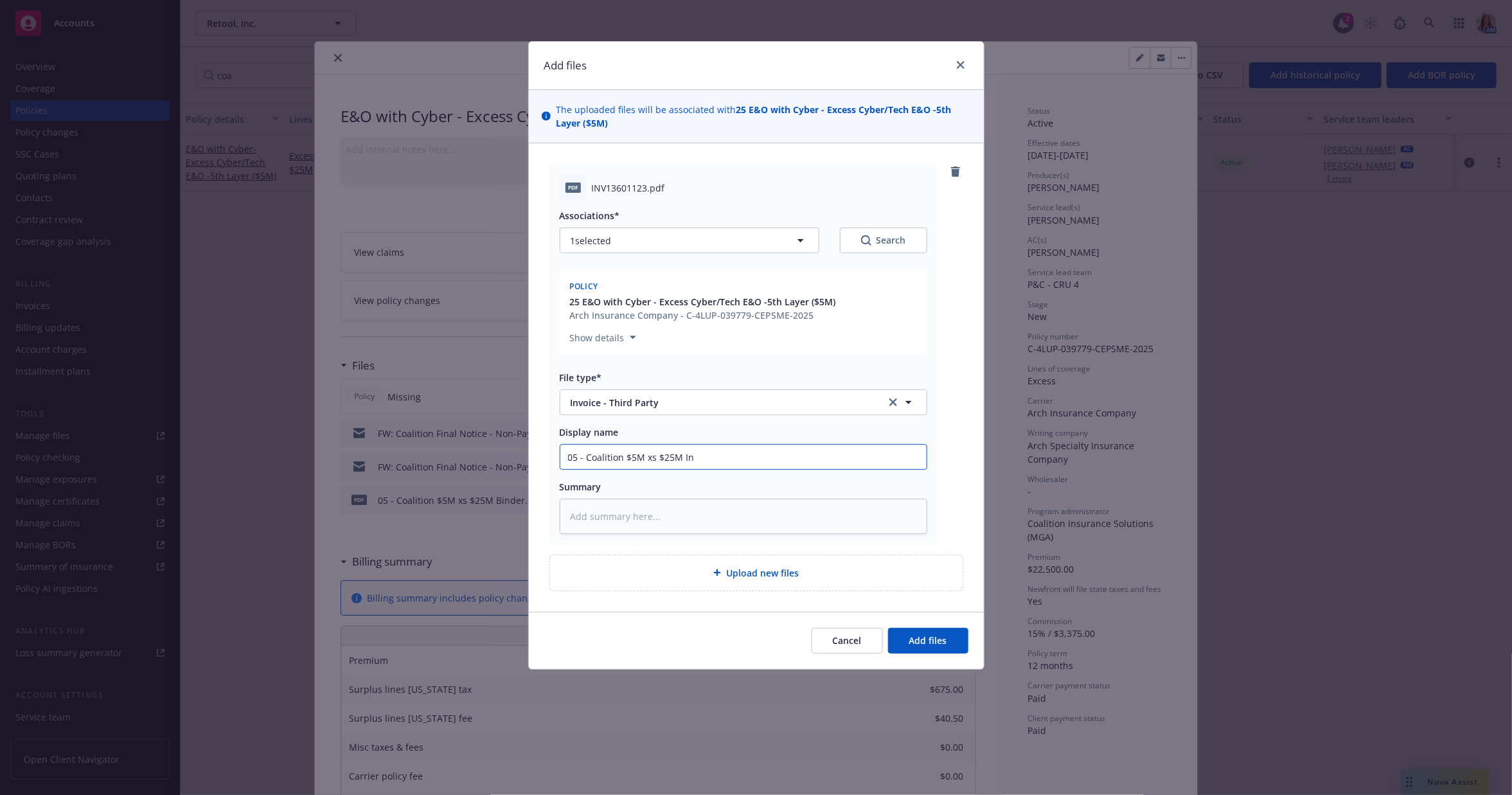
type input "05 - Coalition $5M xs $25M Inv"
type textarea "x"
type input "05 - Coalition $5M xs $25M Invo"
type textarea "x"
type input "05 - Coalition $5M xs $25M Invoi"
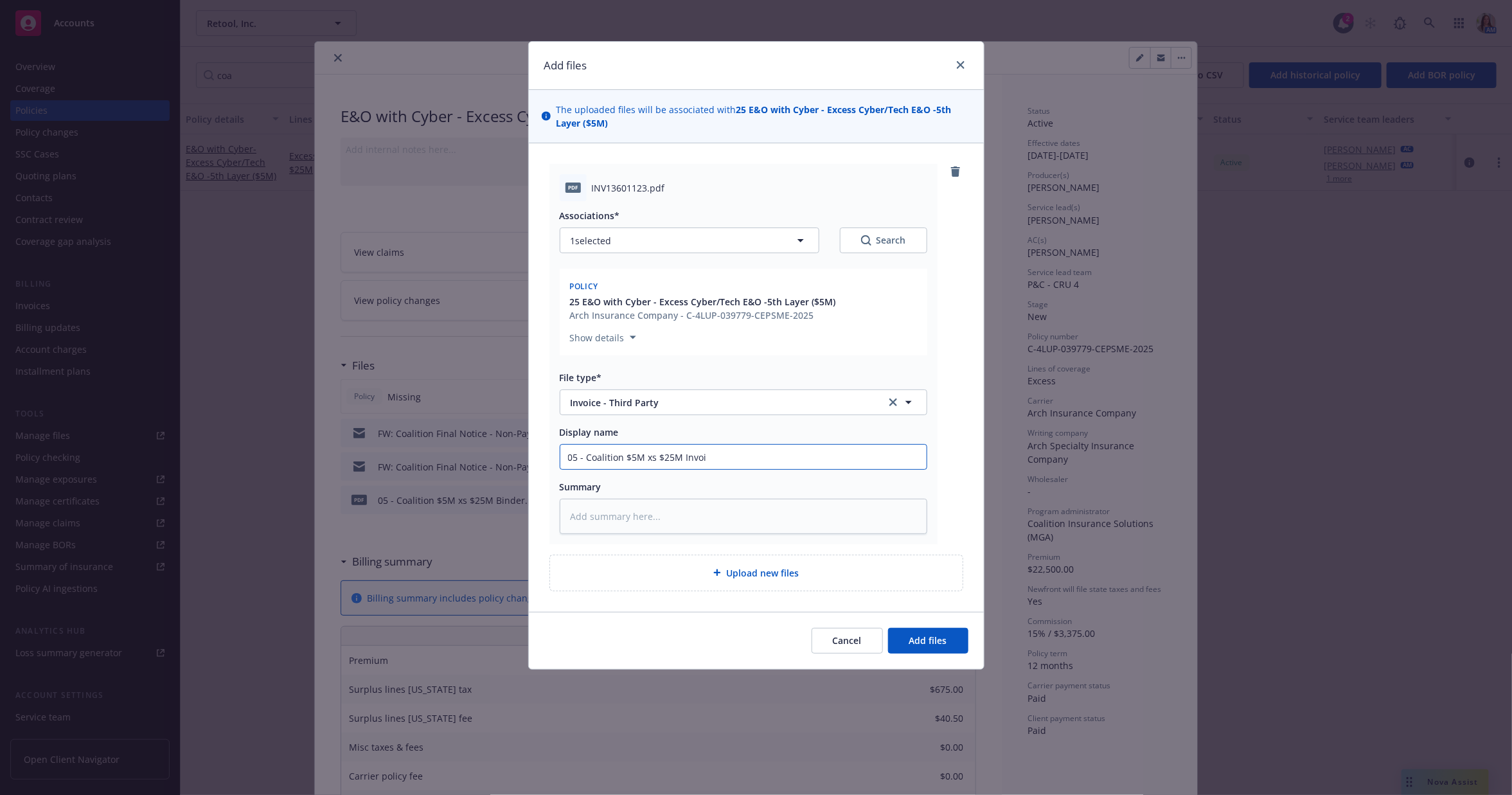
type textarea "x"
type input "05 - Coalition $5M xs $25M Invoic"
type textarea "x"
type input "05 - Coalition $5M xs $25M Invoice"
click at [922, 635] on span "Add files" at bounding box center [928, 641] width 38 height 13
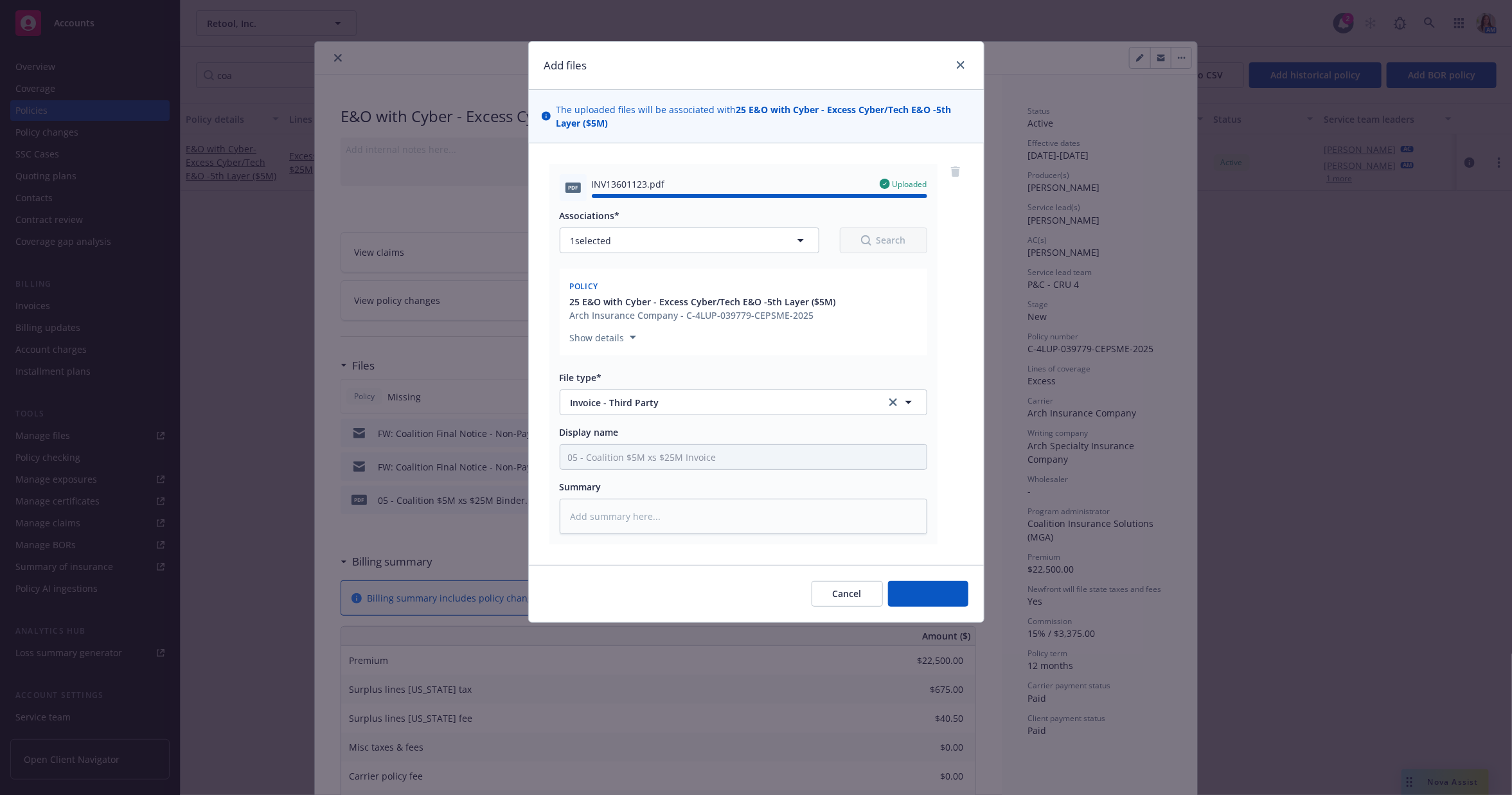
type textarea "x"
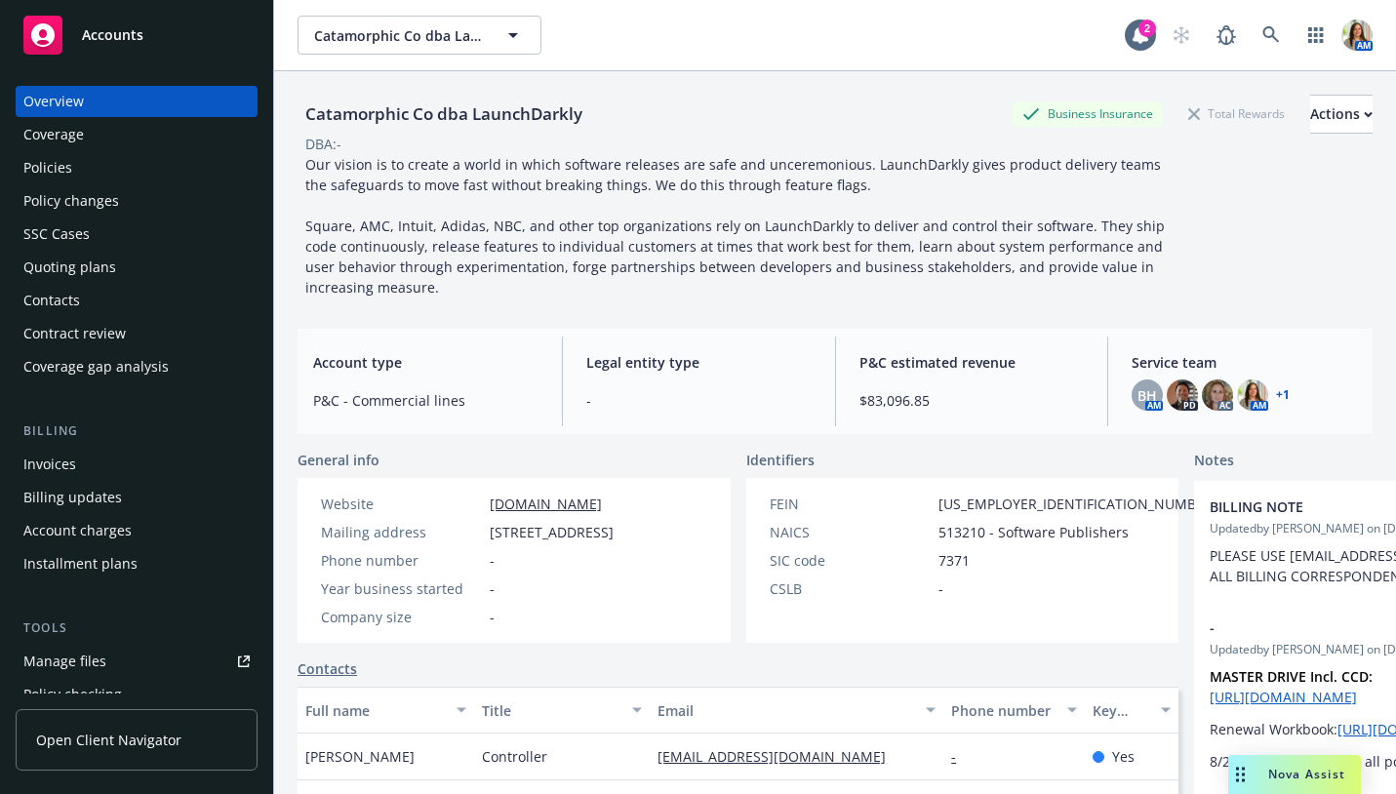
click at [173, 257] on div "Quoting plans" at bounding box center [136, 267] width 226 height 31
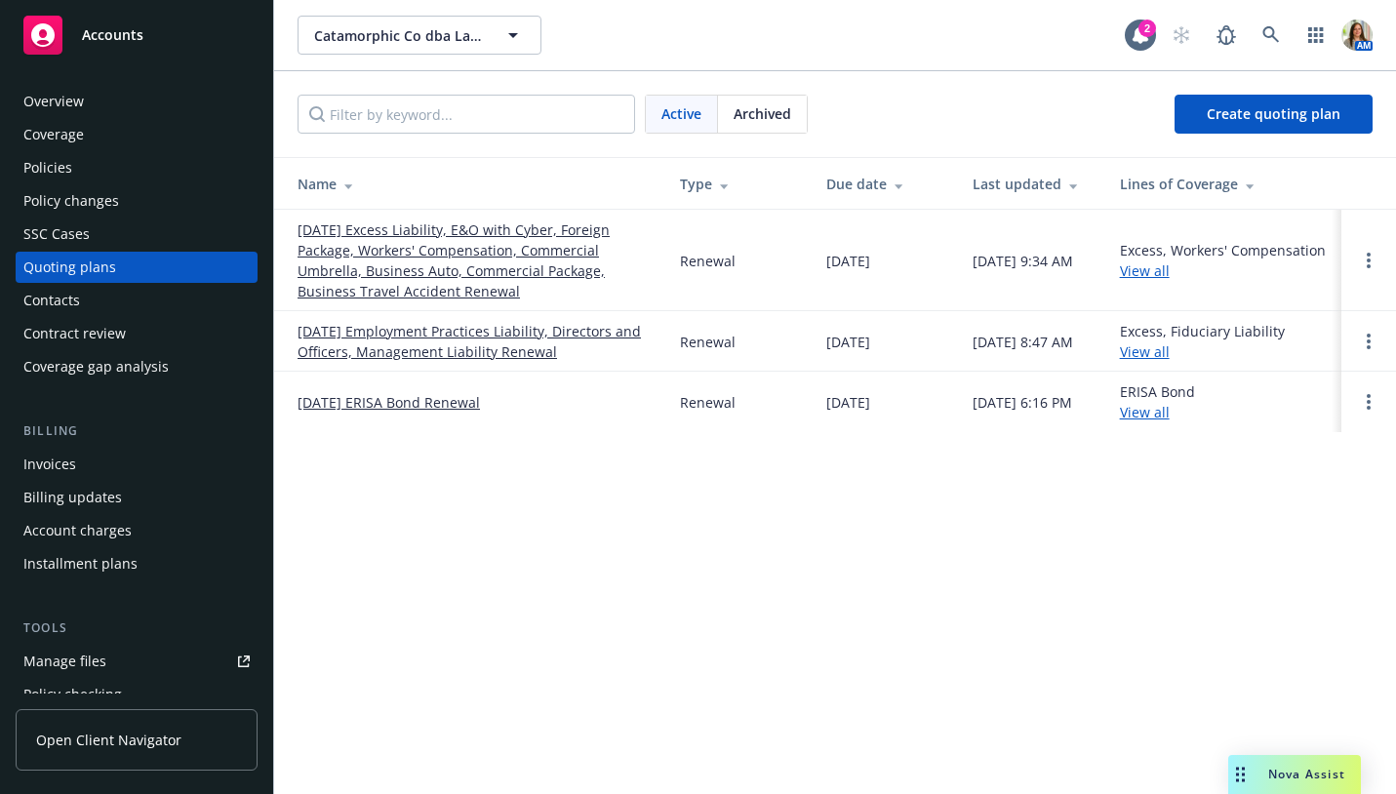
click at [428, 262] on link "[DATE] Excess Liability, E&O with Cyber, Foreign Package, Workers' Compensation…" at bounding box center [472, 260] width 351 height 82
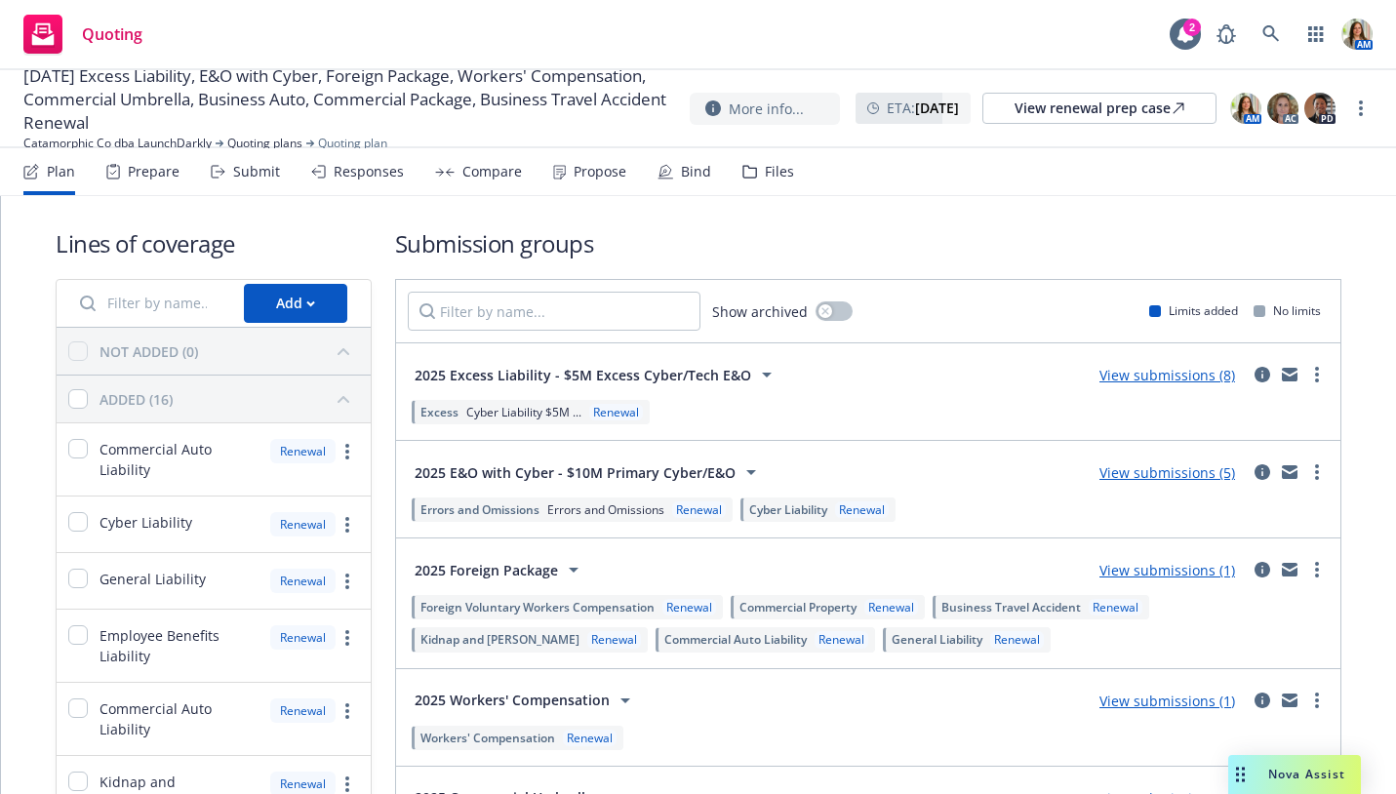
click at [239, 181] on div "Submit" at bounding box center [245, 171] width 69 height 47
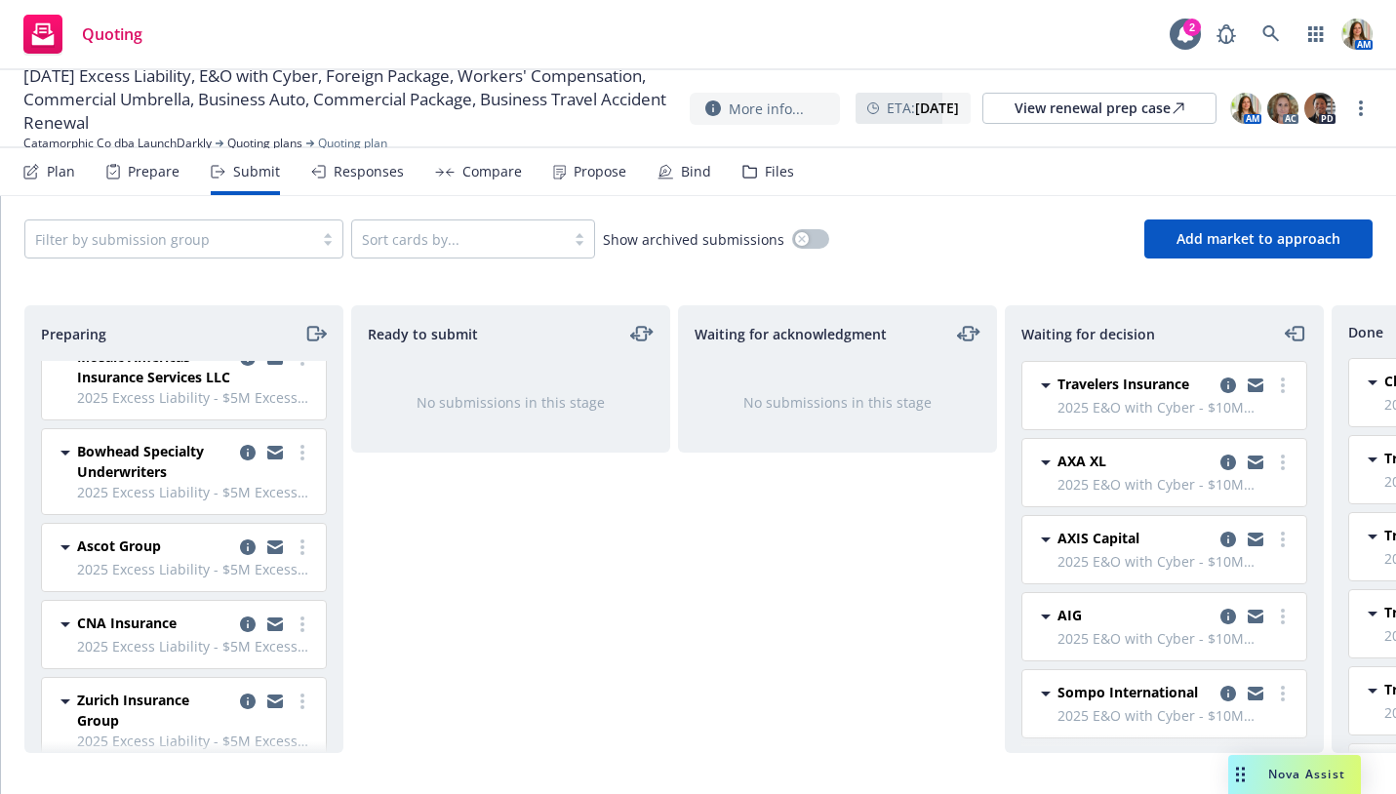
scroll to position [298, 0]
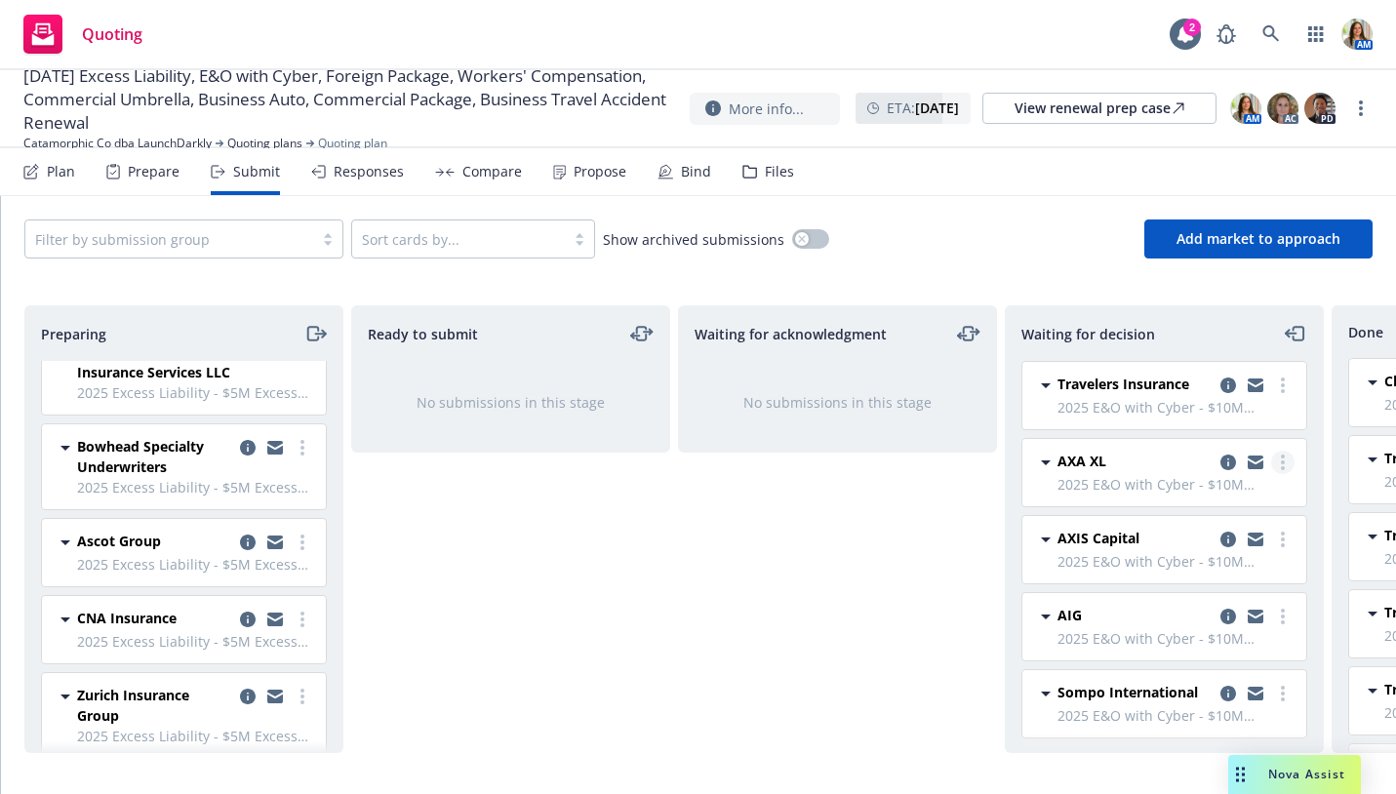
click at [1291, 455] on link "more" at bounding box center [1282, 462] width 23 height 23
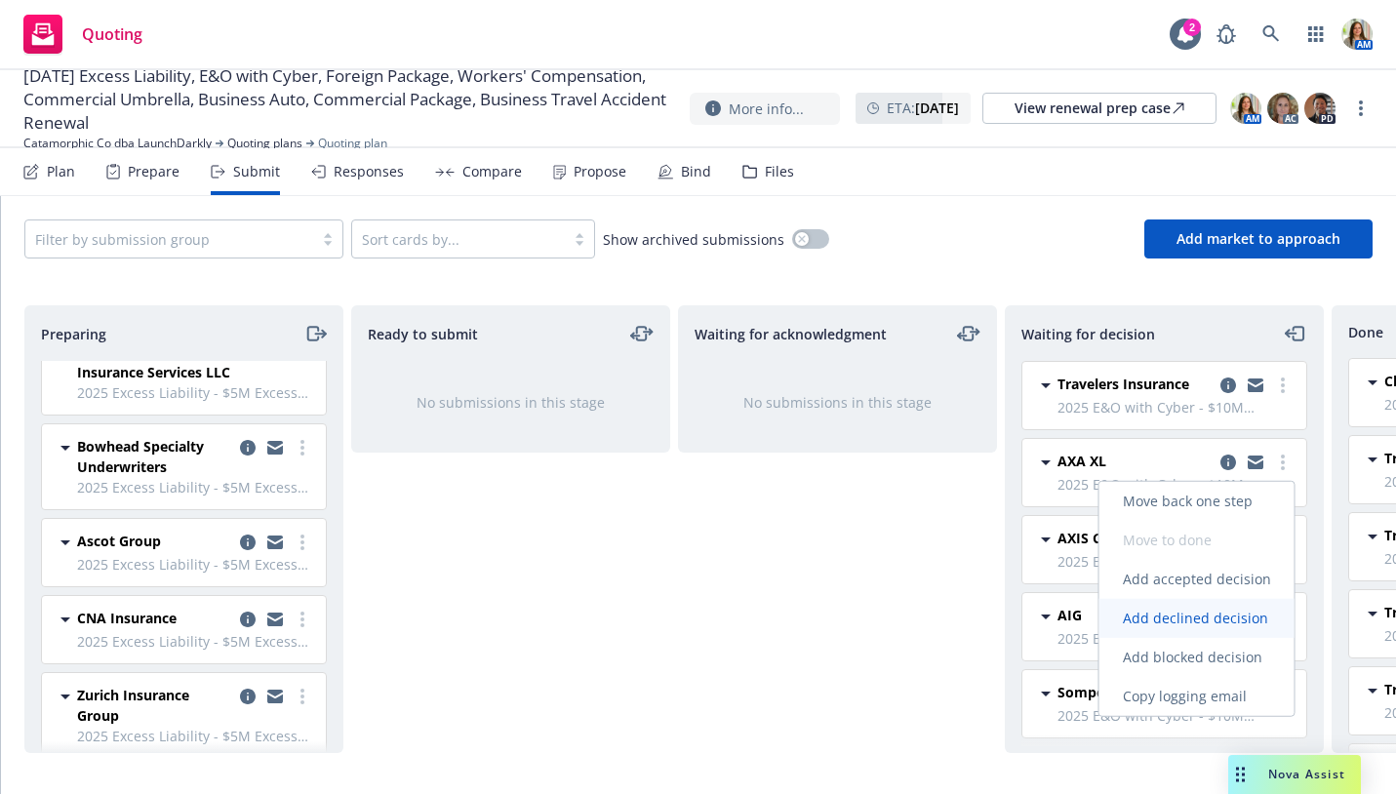
click at [1251, 625] on span "Add declined decision" at bounding box center [1195, 618] width 192 height 19
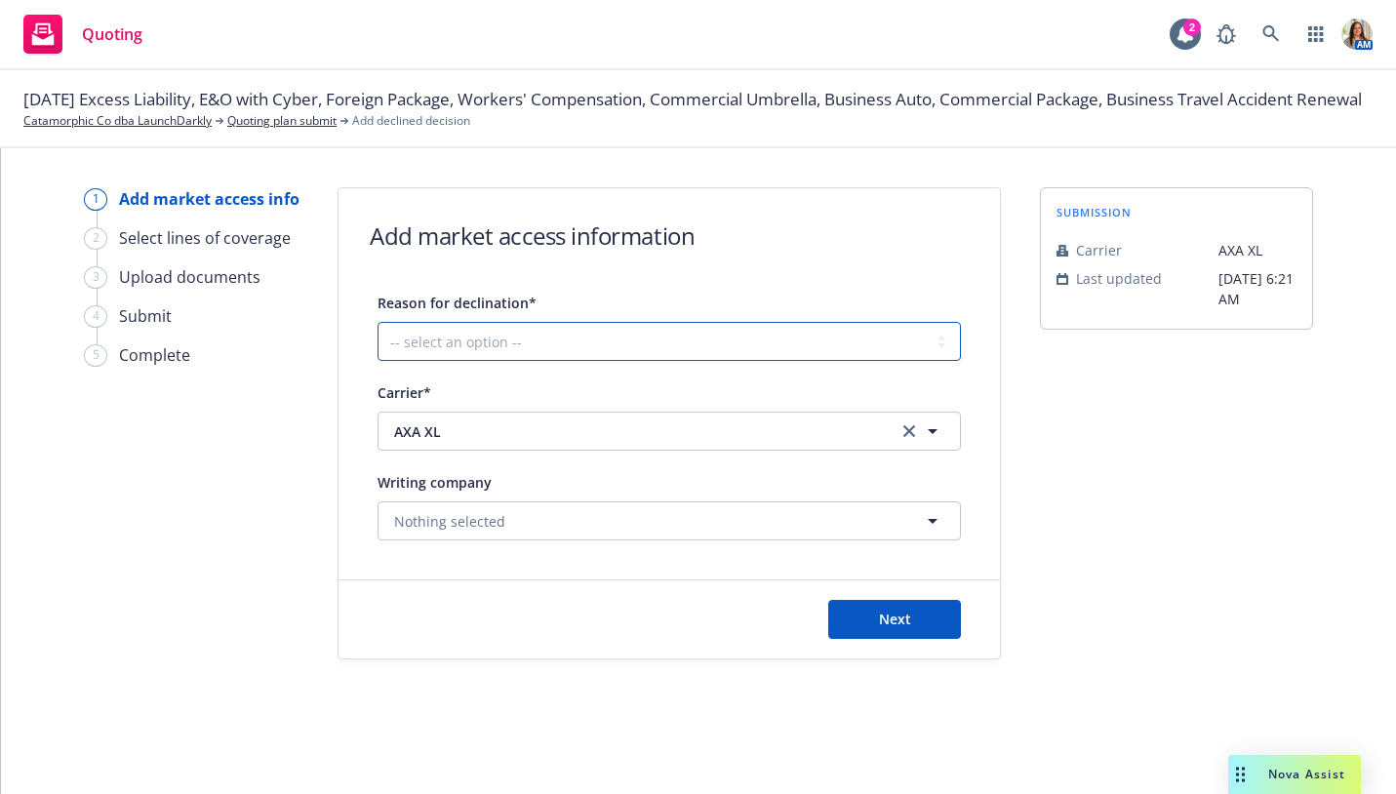
click at [607, 351] on select "-- select an option -- Cannot compete with other markets Carrier non-renewed Ca…" at bounding box center [668, 341] width 583 height 39
select select "OTHER"
click at [377, 322] on select "-- select an option -- Cannot compete with other markets Carrier non-renewed Ca…" at bounding box center [668, 341] width 583 height 39
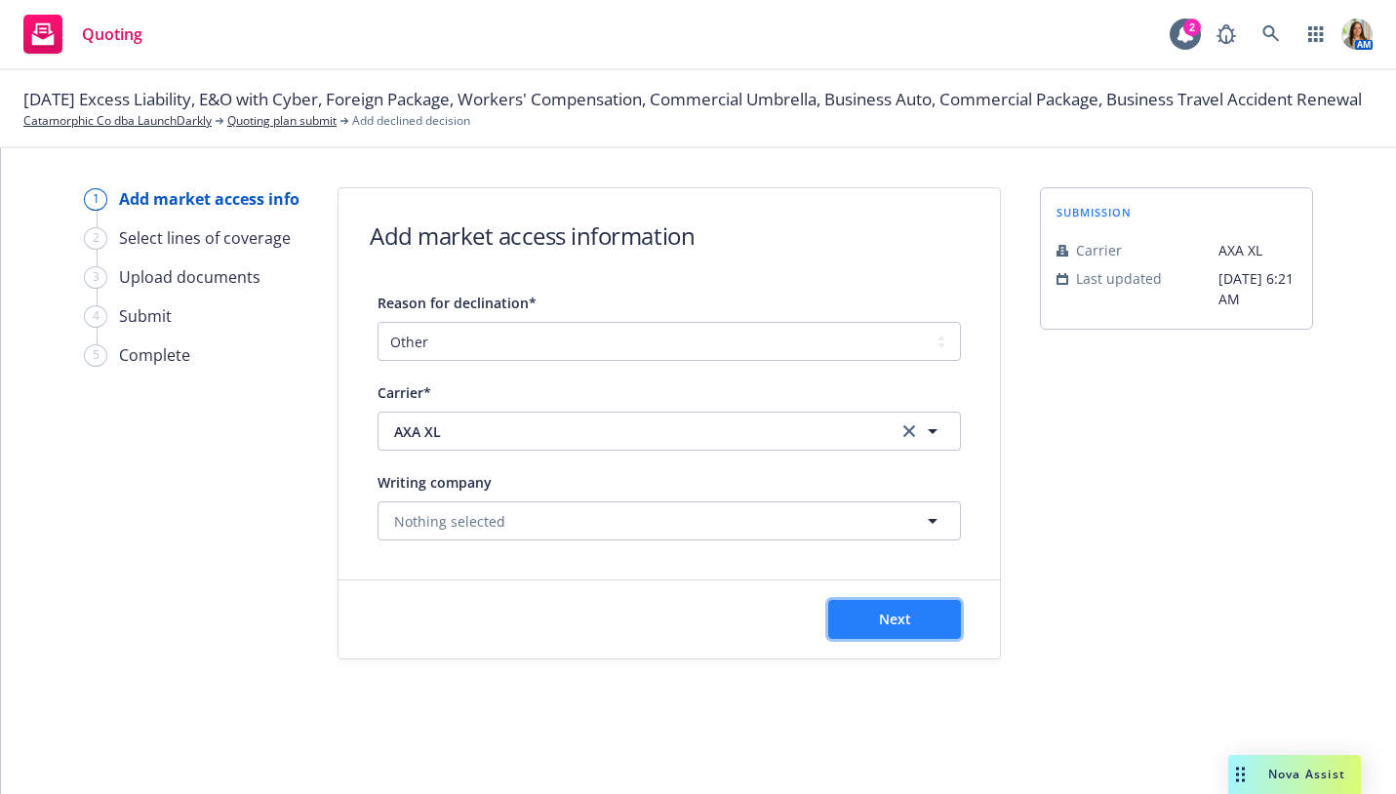
click at [879, 624] on span "Next" at bounding box center [895, 619] width 32 height 19
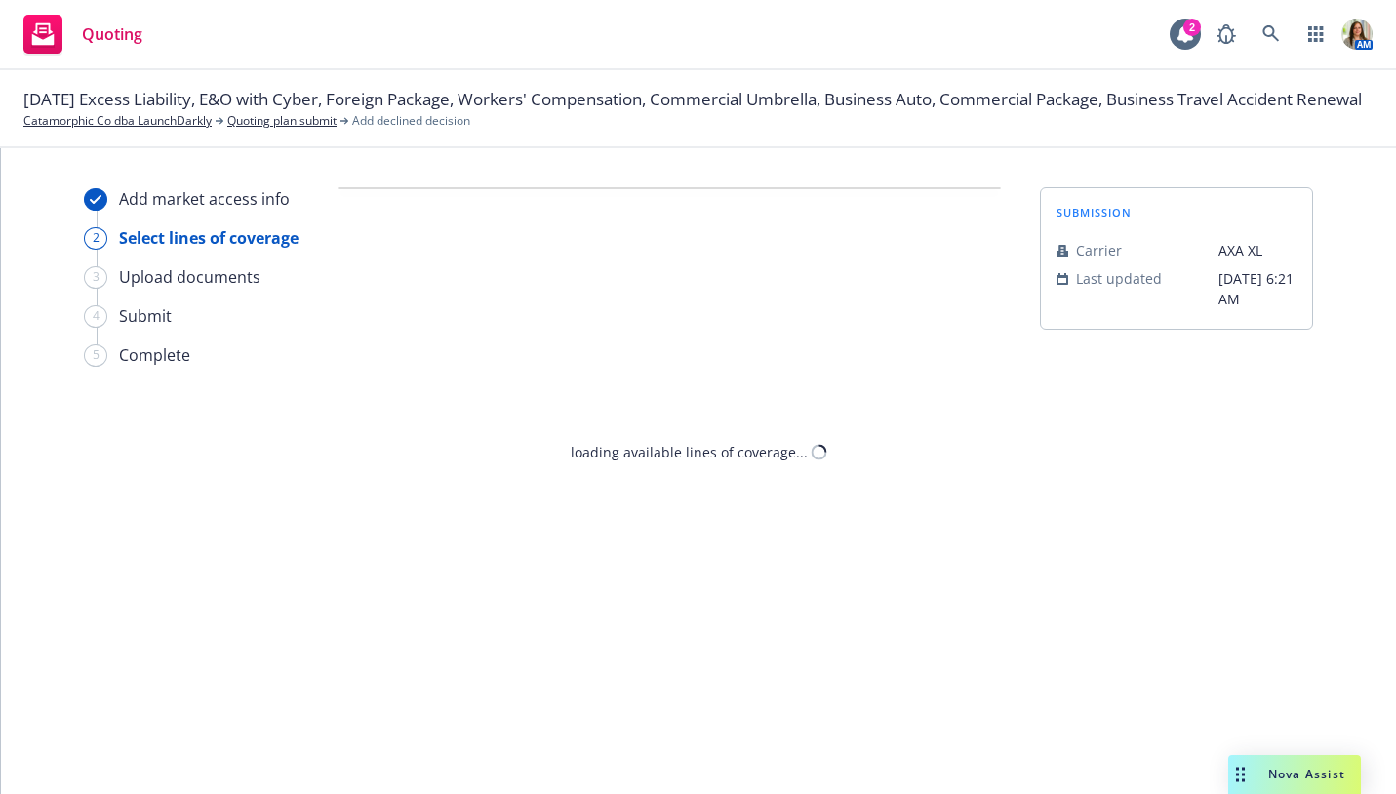
select select "OTHER"
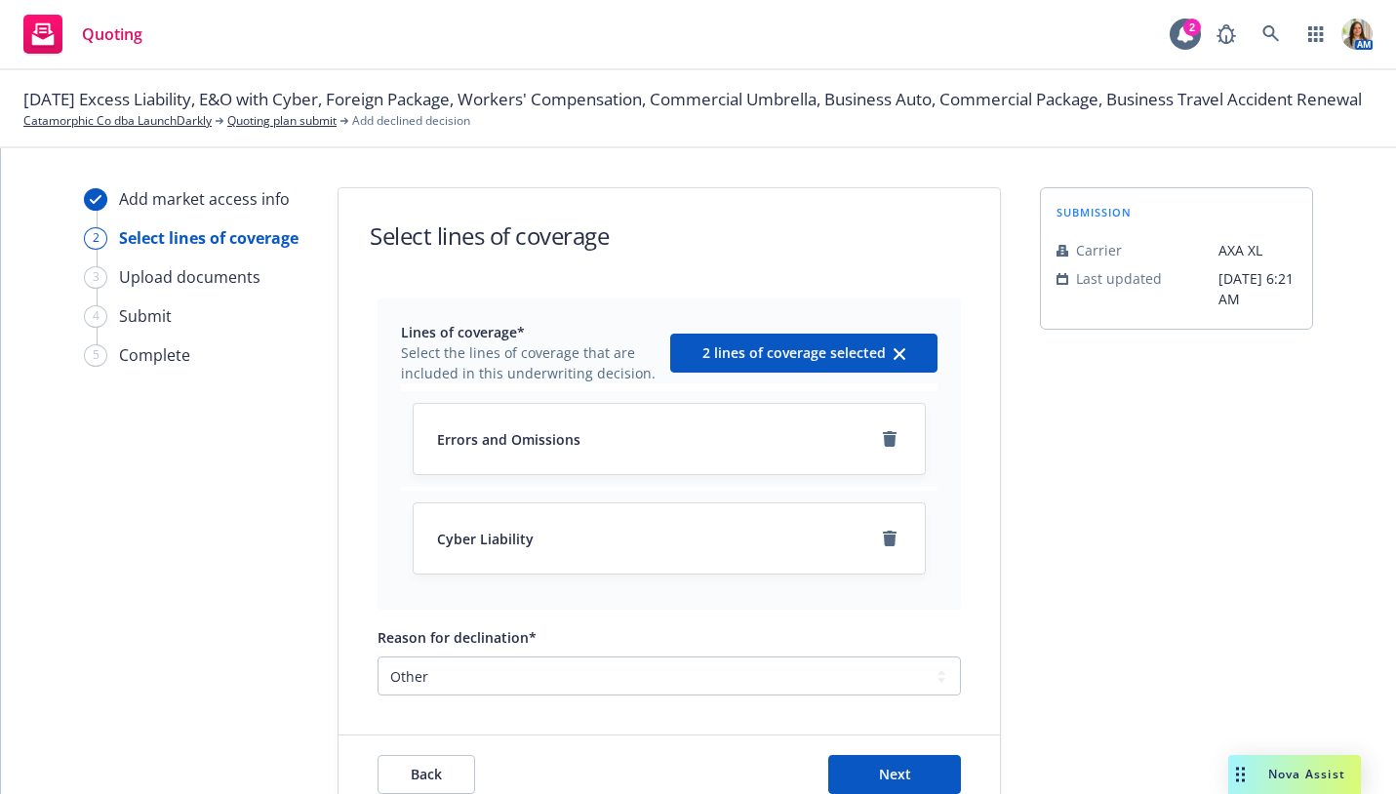
scroll to position [57, 0]
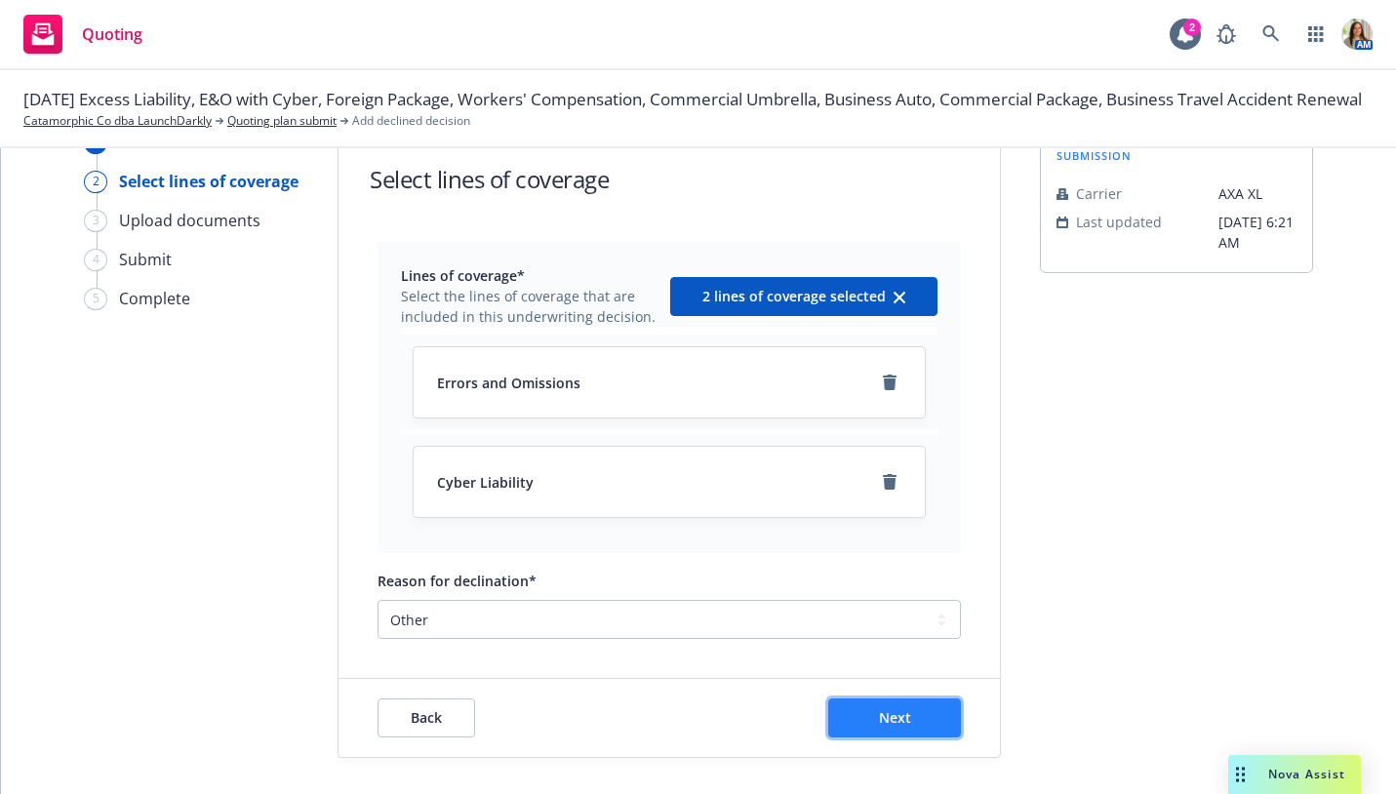
click at [870, 712] on button "Next" at bounding box center [894, 717] width 133 height 39
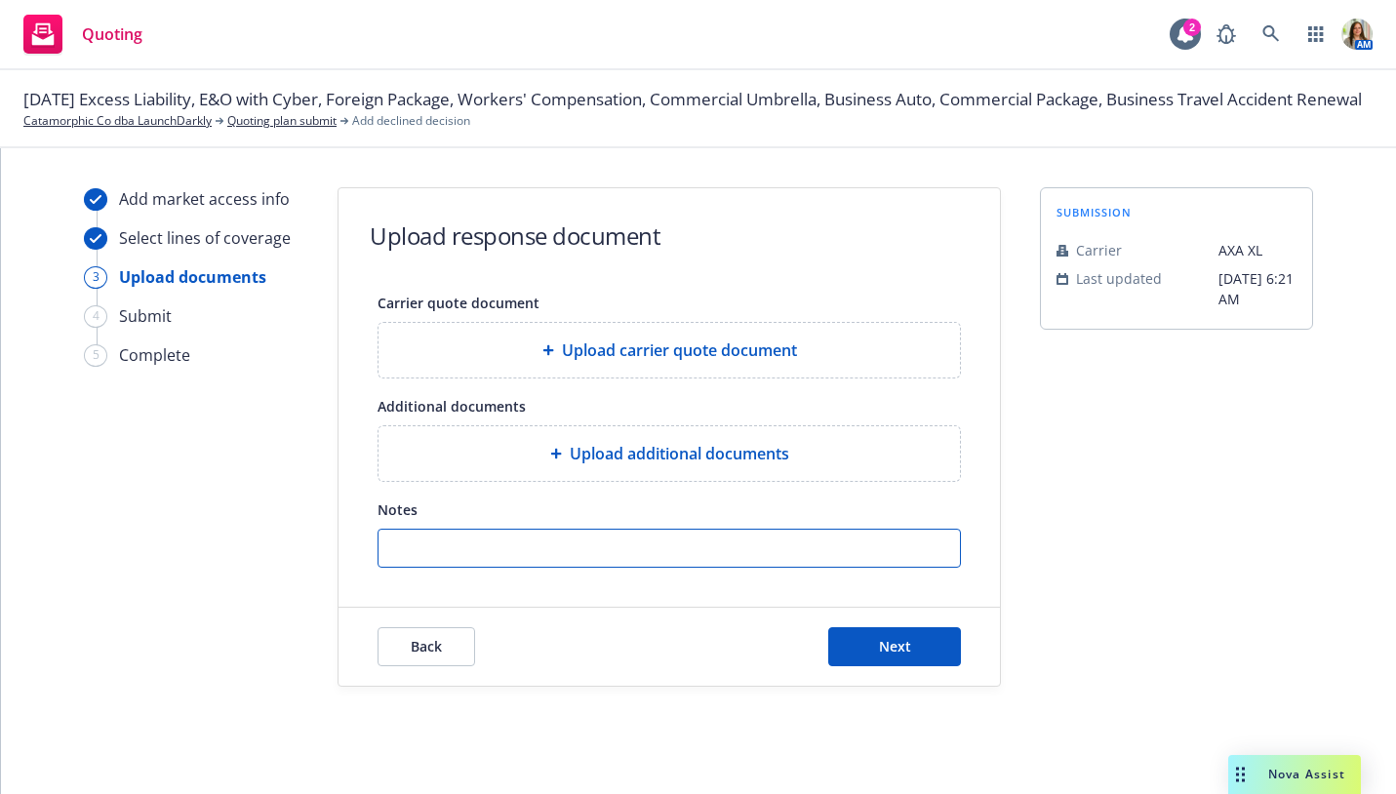
click at [656, 558] on input "Notes" at bounding box center [668, 548] width 581 height 37
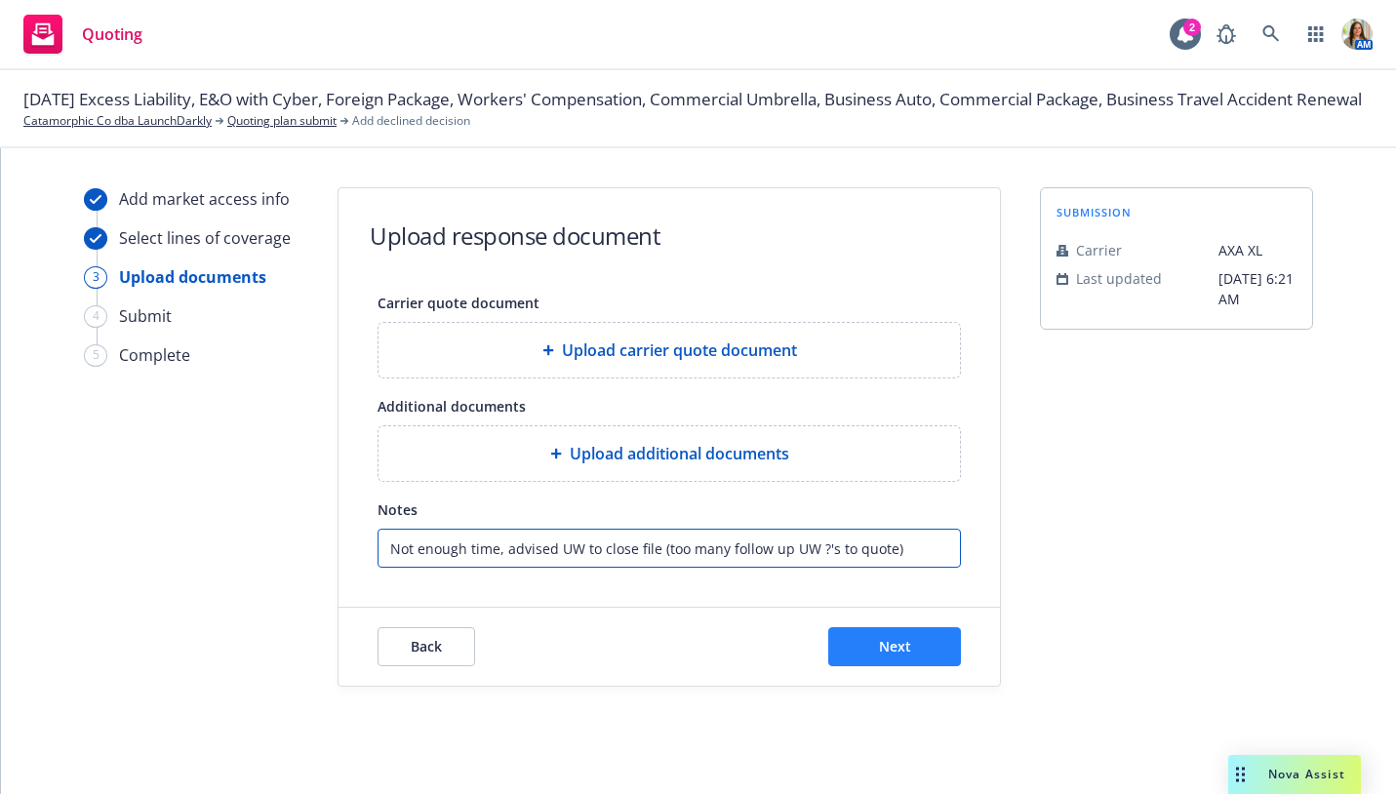
type input "Not enough time, advised UW to close file (too many follow up UW ?'s to quote)"
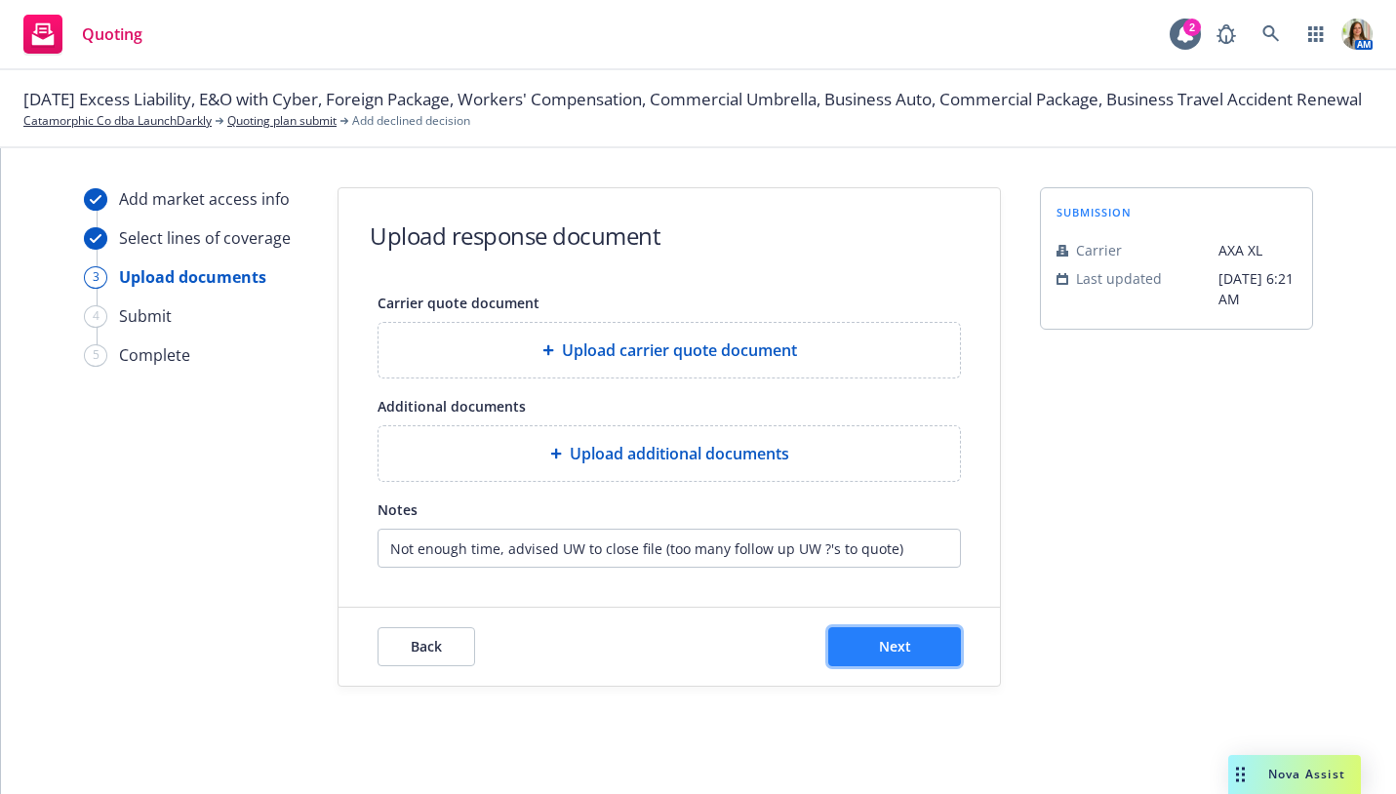
click at [870, 656] on button "Next" at bounding box center [894, 646] width 133 height 39
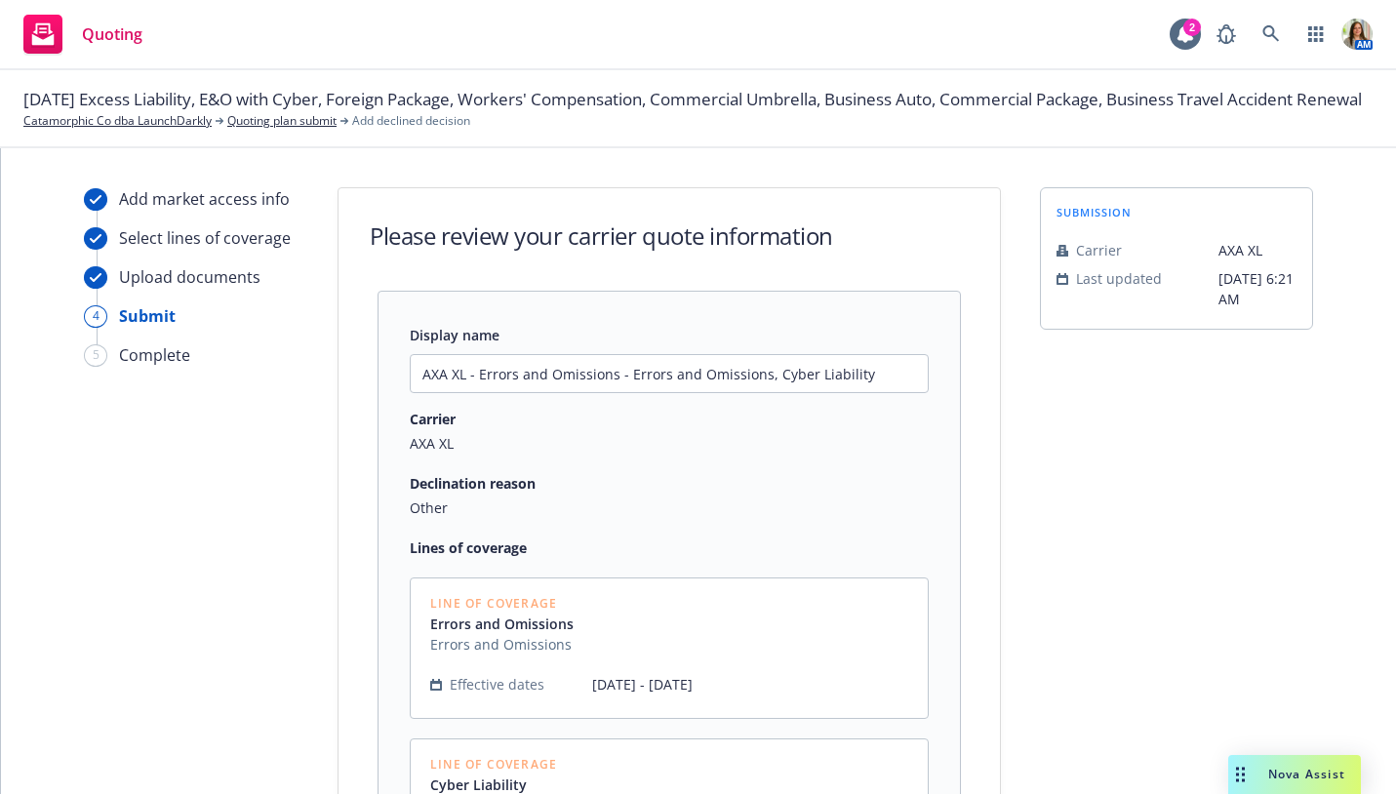
scroll to position [356, 0]
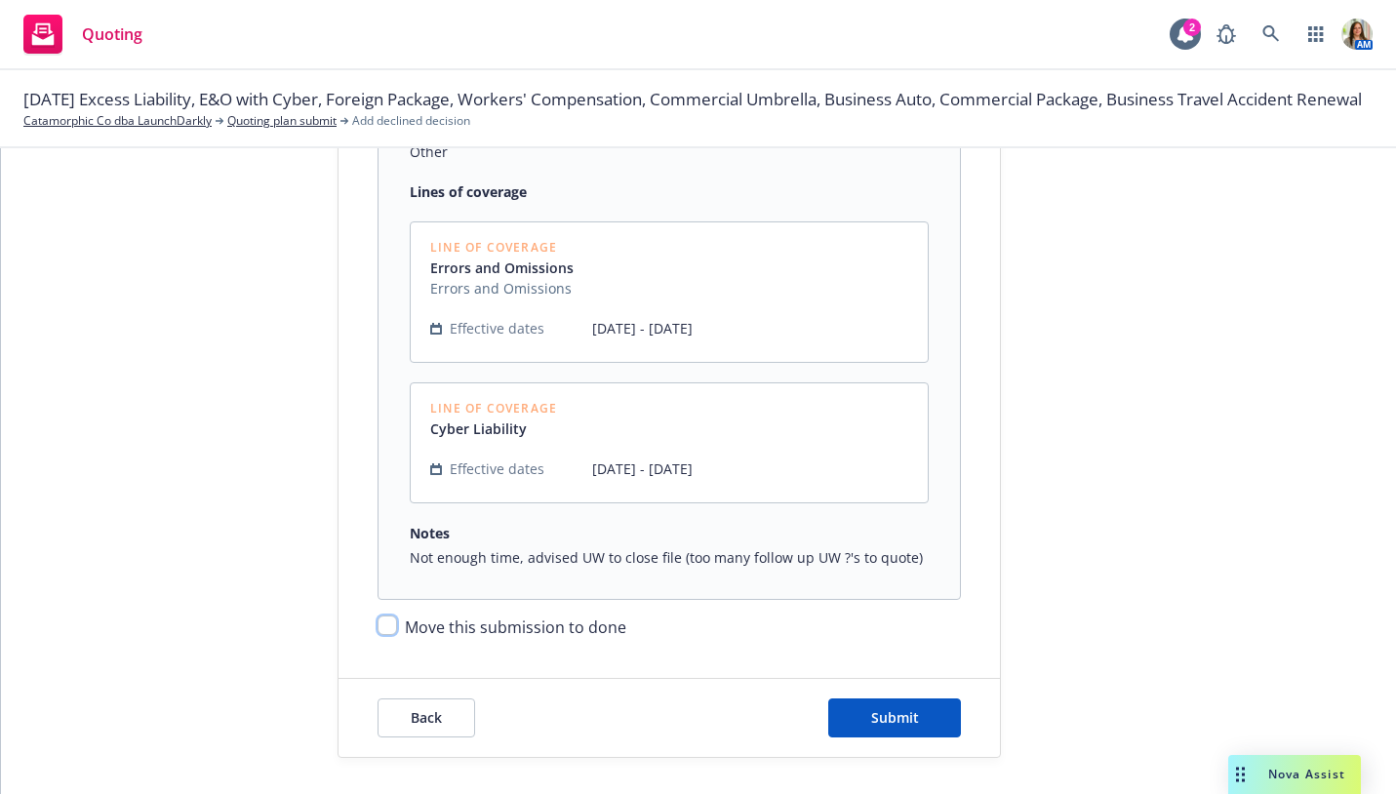
click at [388, 618] on input "Move this submission to done" at bounding box center [387, 625] width 20 height 20
checkbox input "true"
click at [866, 714] on button "Submit" at bounding box center [894, 717] width 133 height 39
